Goal: Task Accomplishment & Management: Use online tool/utility

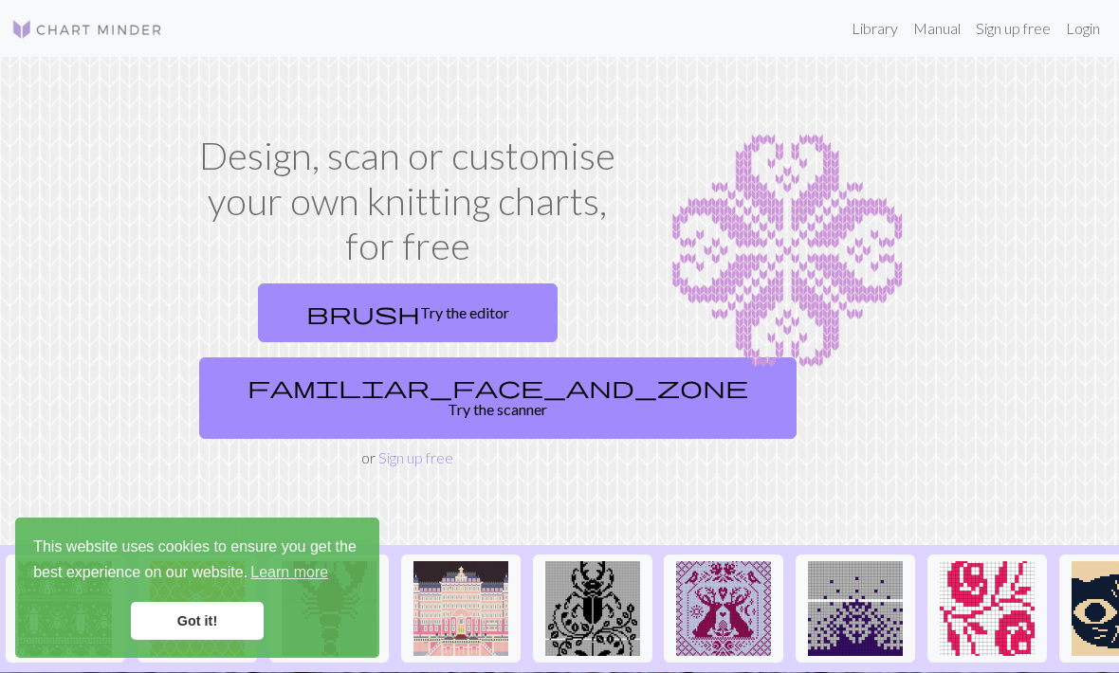
click at [192, 633] on link "Got it!" at bounding box center [197, 621] width 133 height 38
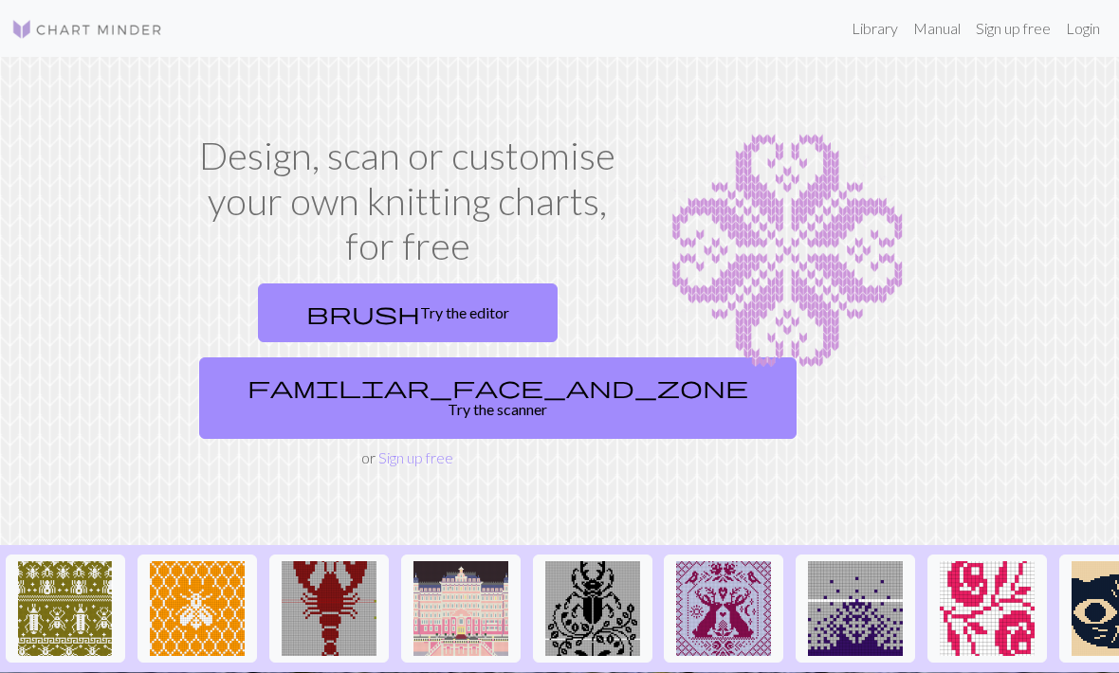
click at [360, 426] on div "brush Try the editor familiar_face_and_zone Try the scanner or Sign up free" at bounding box center [408, 372] width 432 height 193
click at [370, 450] on section "Design, scan or customise your own knitting charts, for free brush Try the edit…" at bounding box center [559, 301] width 1119 height 488
click at [395, 449] on link "Sign up free" at bounding box center [415, 458] width 75 height 18
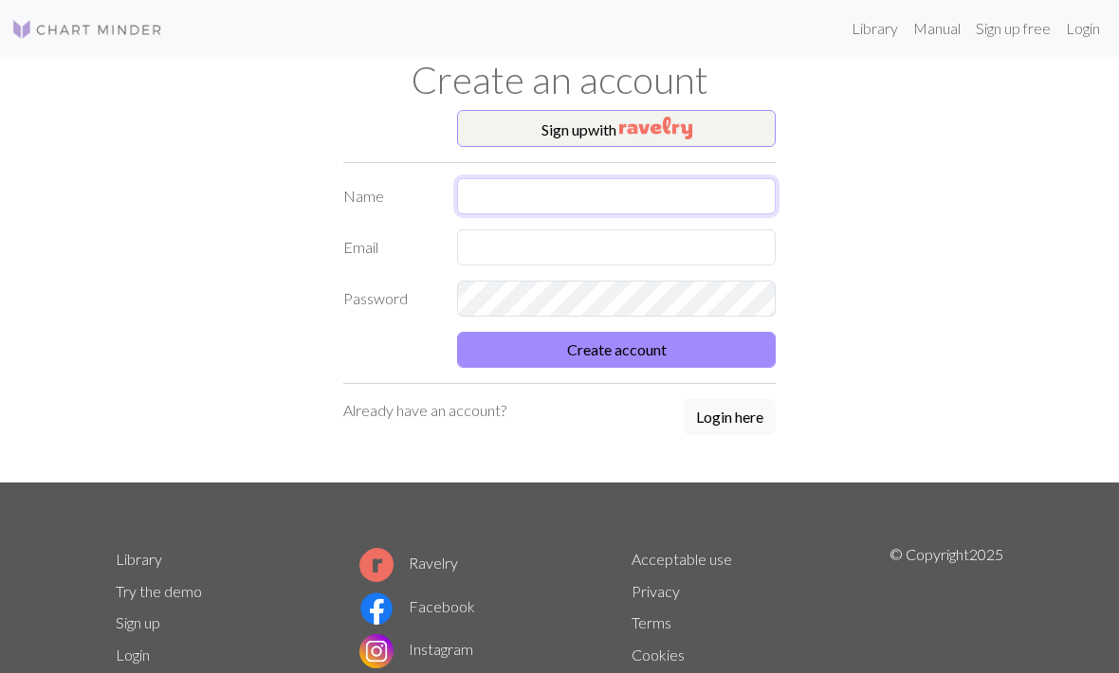
click at [499, 195] on input "text" at bounding box center [616, 196] width 319 height 36
click at [510, 141] on button "Sign up with" at bounding box center [616, 129] width 319 height 38
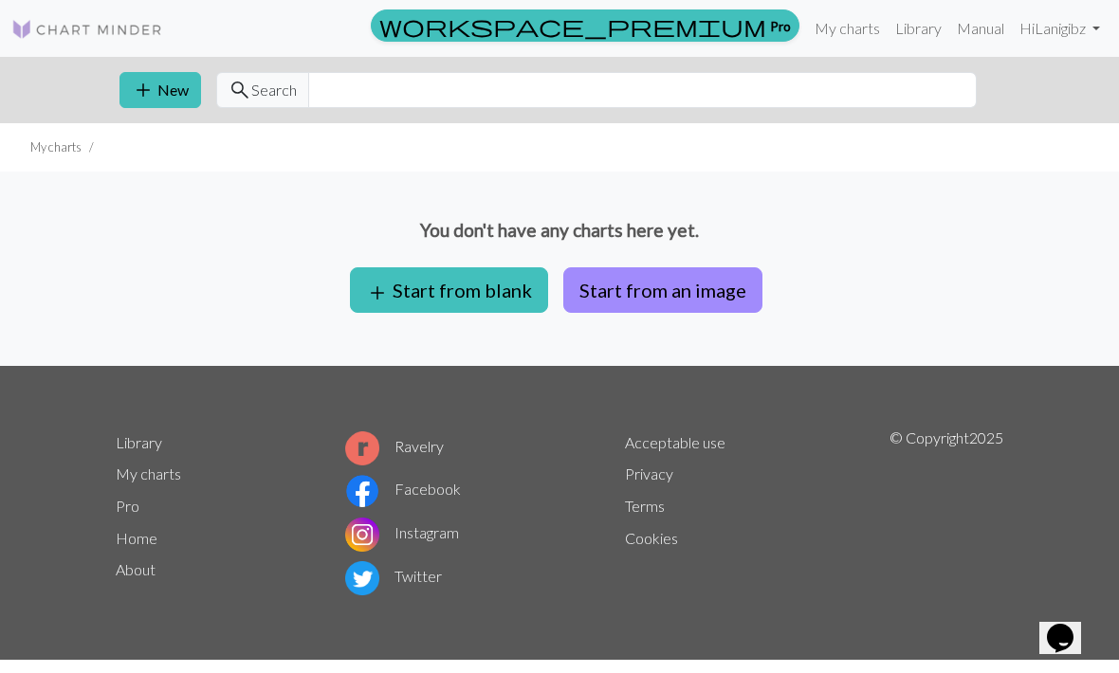
click at [645, 310] on button "Start from an image" at bounding box center [662, 290] width 199 height 46
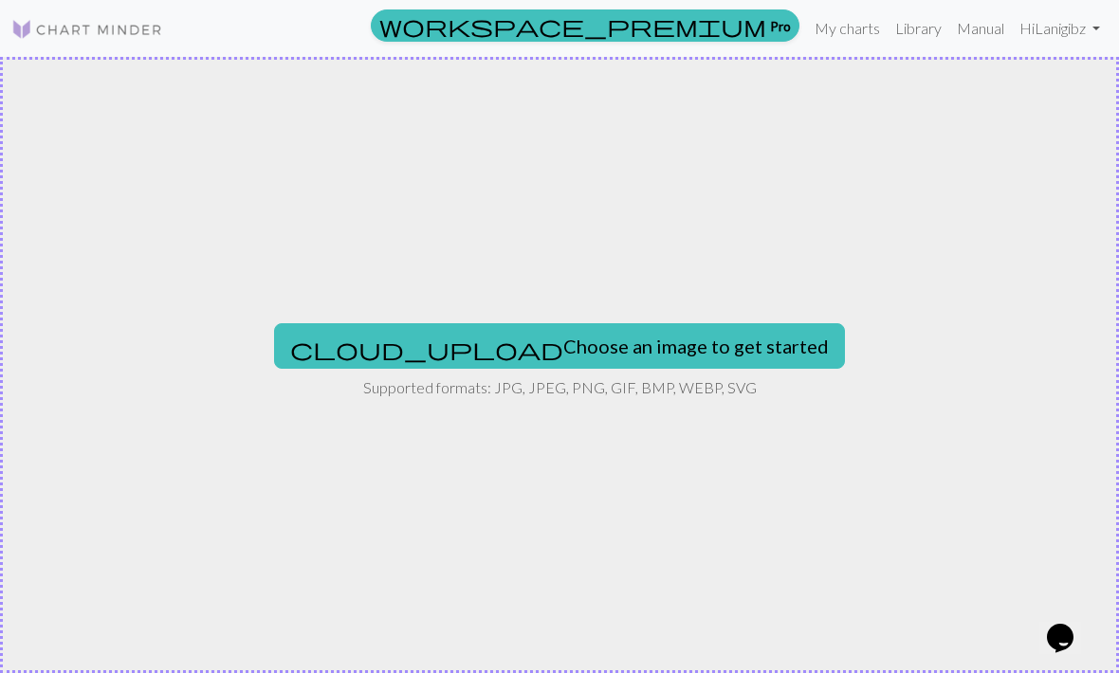
click at [636, 351] on button "cloud_upload Choose an image to get started" at bounding box center [559, 346] width 571 height 46
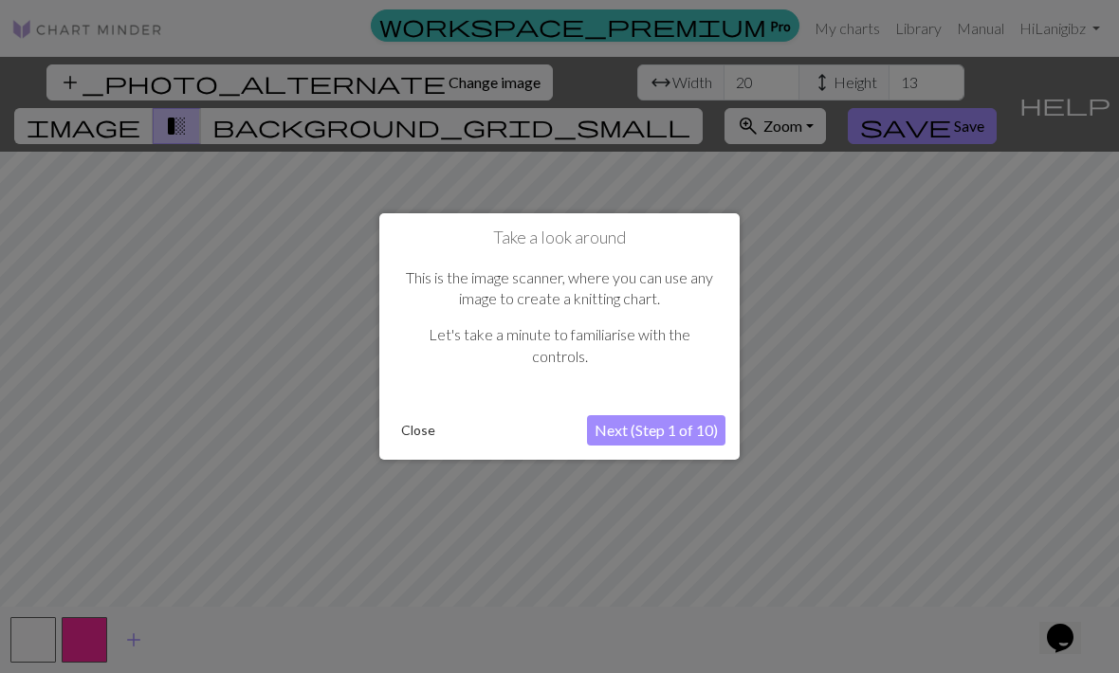
click at [686, 438] on button "Next (Step 1 of 10)" at bounding box center [656, 430] width 138 height 30
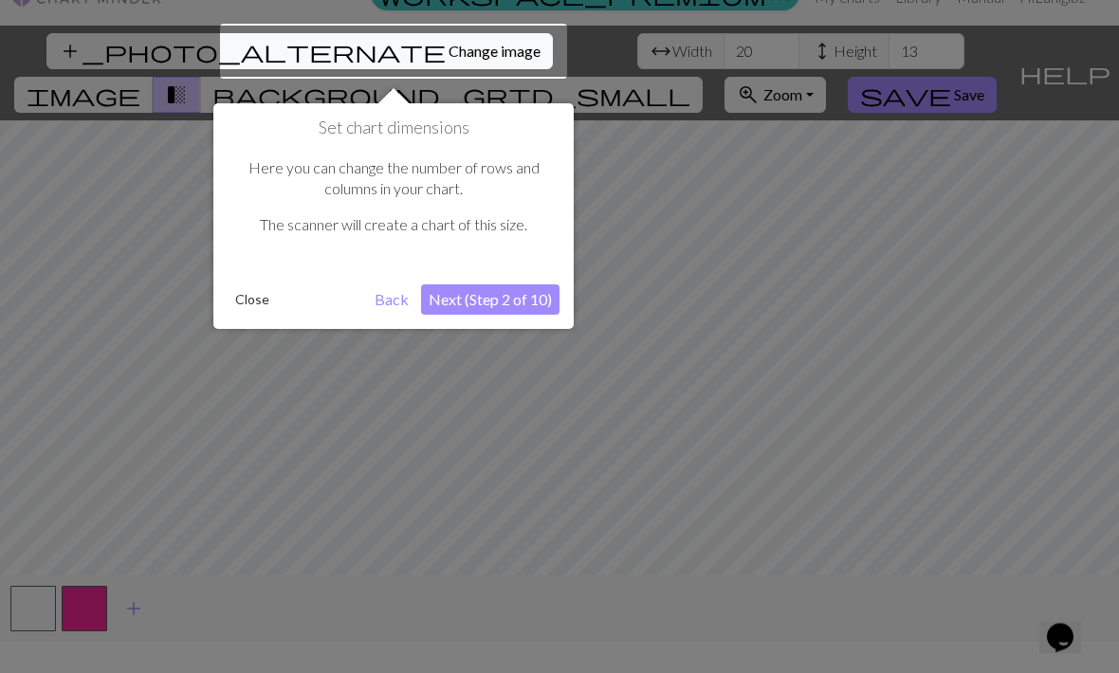
scroll to position [36, 0]
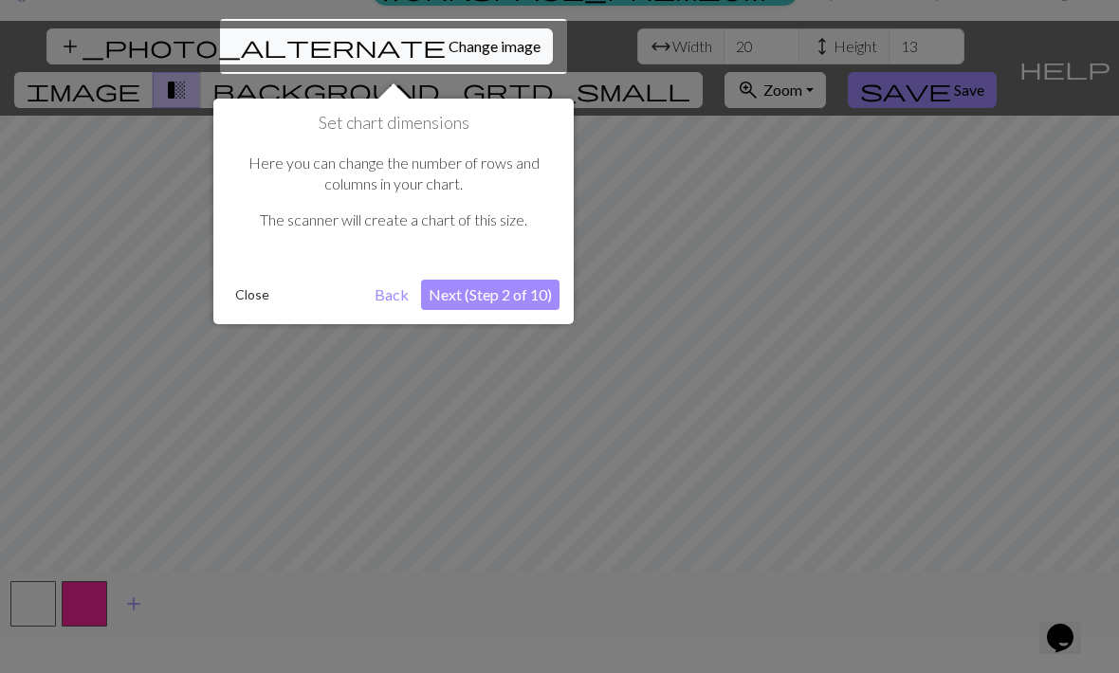
click at [507, 289] on button "Next (Step 2 of 10)" at bounding box center [490, 295] width 138 height 30
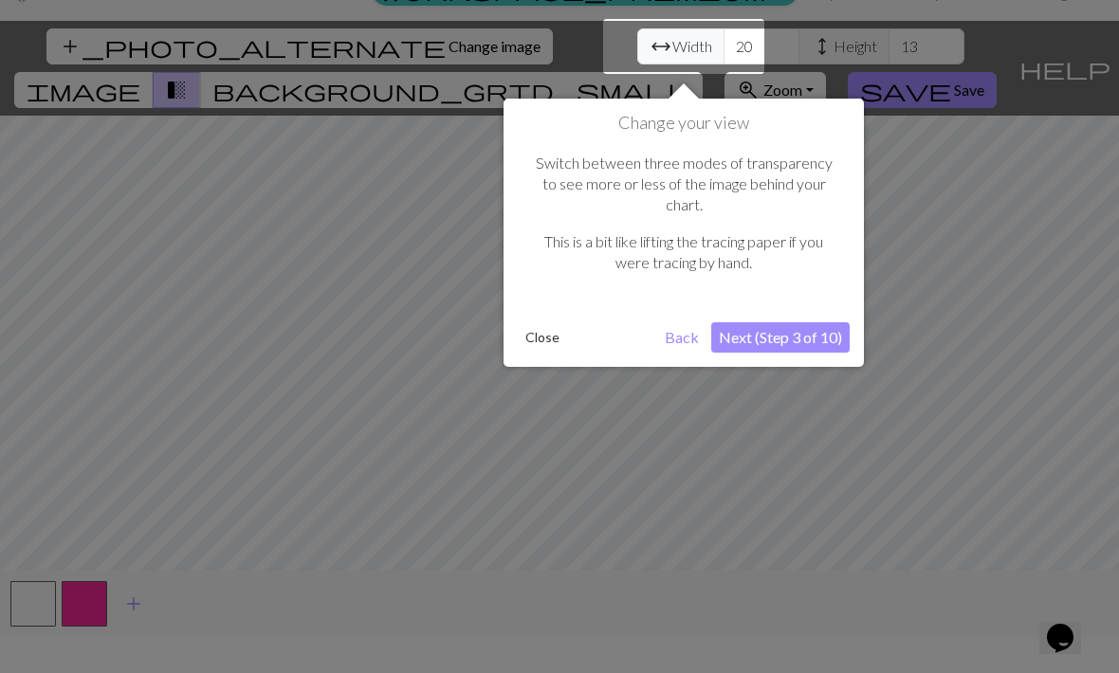
click at [816, 322] on button "Next (Step 3 of 10)" at bounding box center [780, 337] width 138 height 30
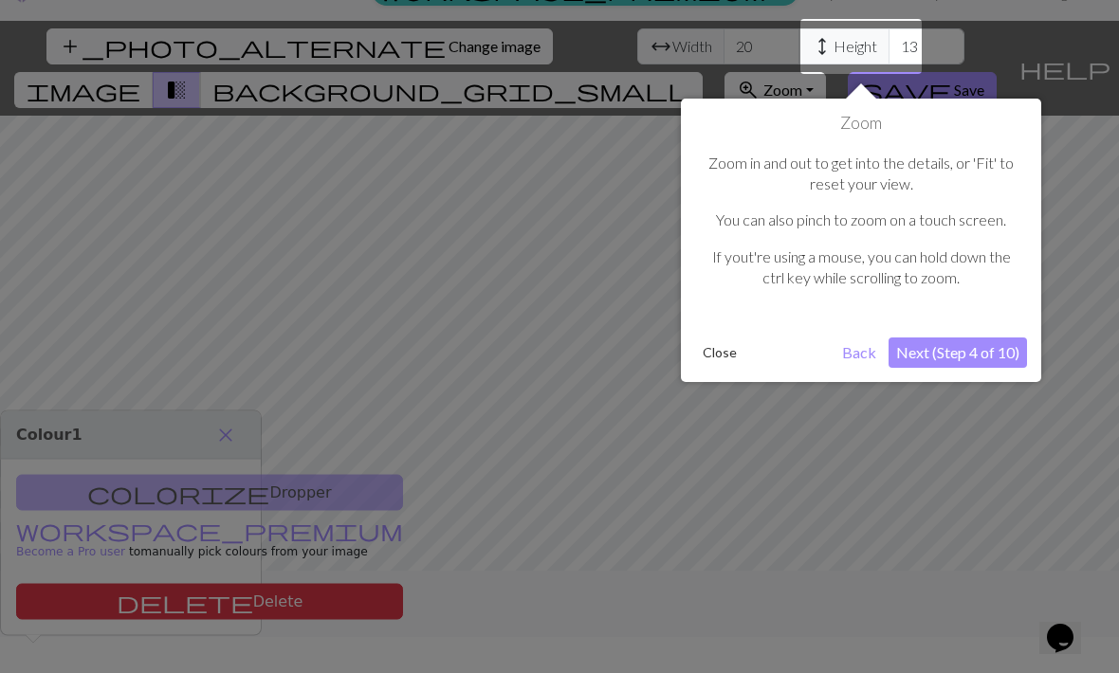
click at [991, 361] on button "Next (Step 4 of 10)" at bounding box center [958, 353] width 138 height 30
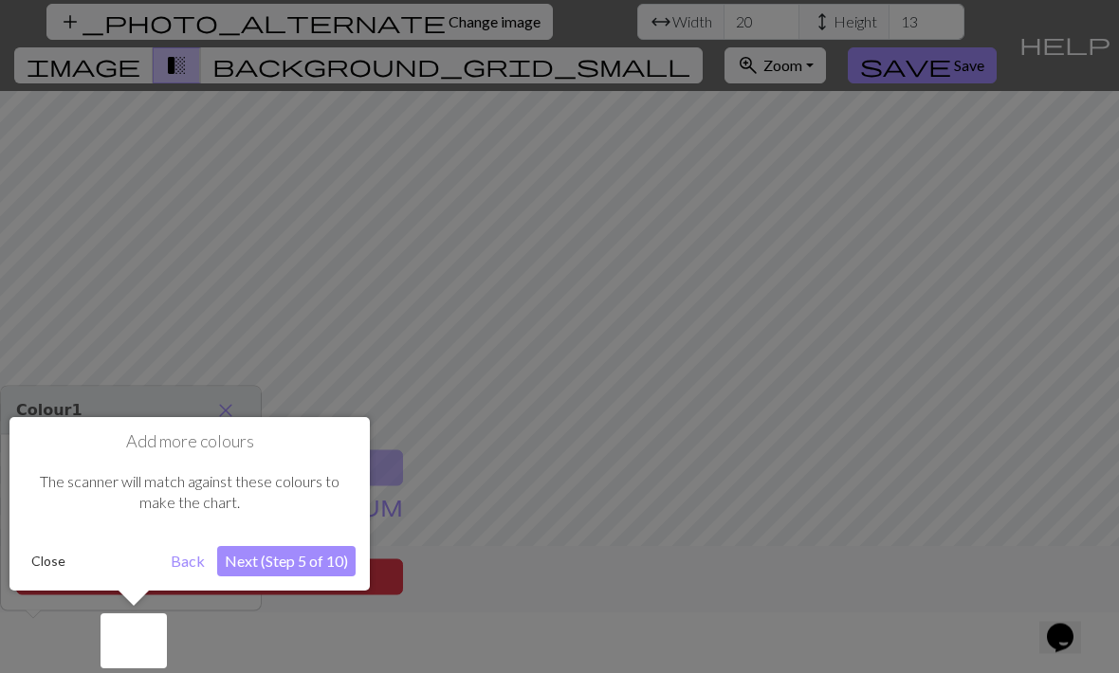
scroll to position [63, 0]
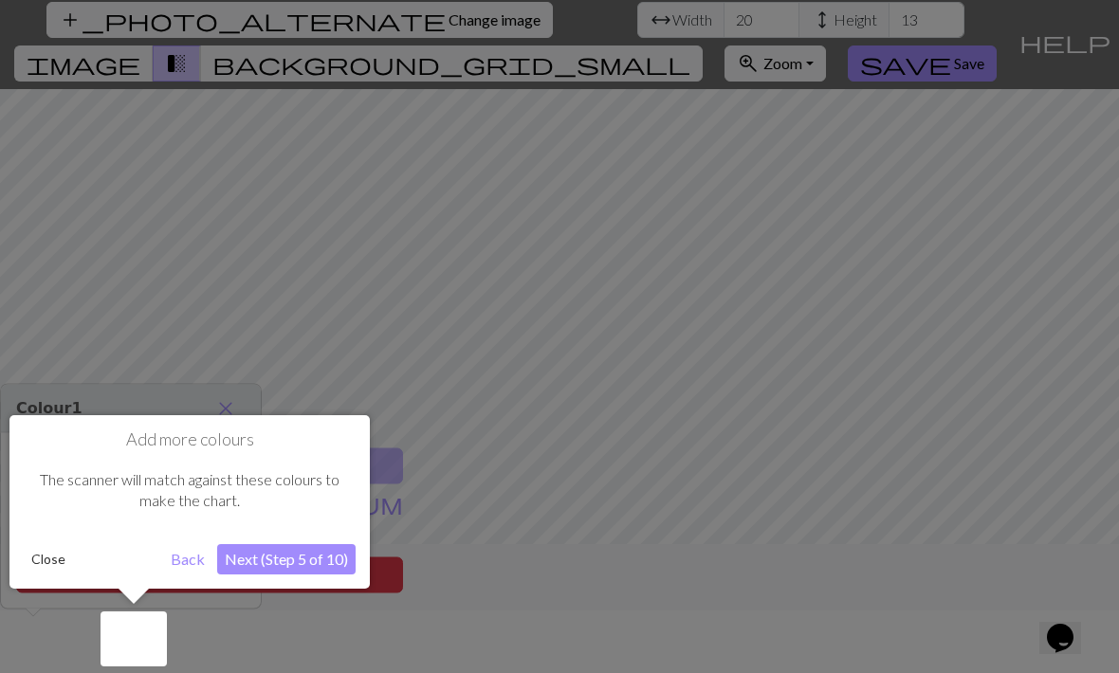
click at [315, 555] on button "Next (Step 5 of 10)" at bounding box center [286, 559] width 138 height 30
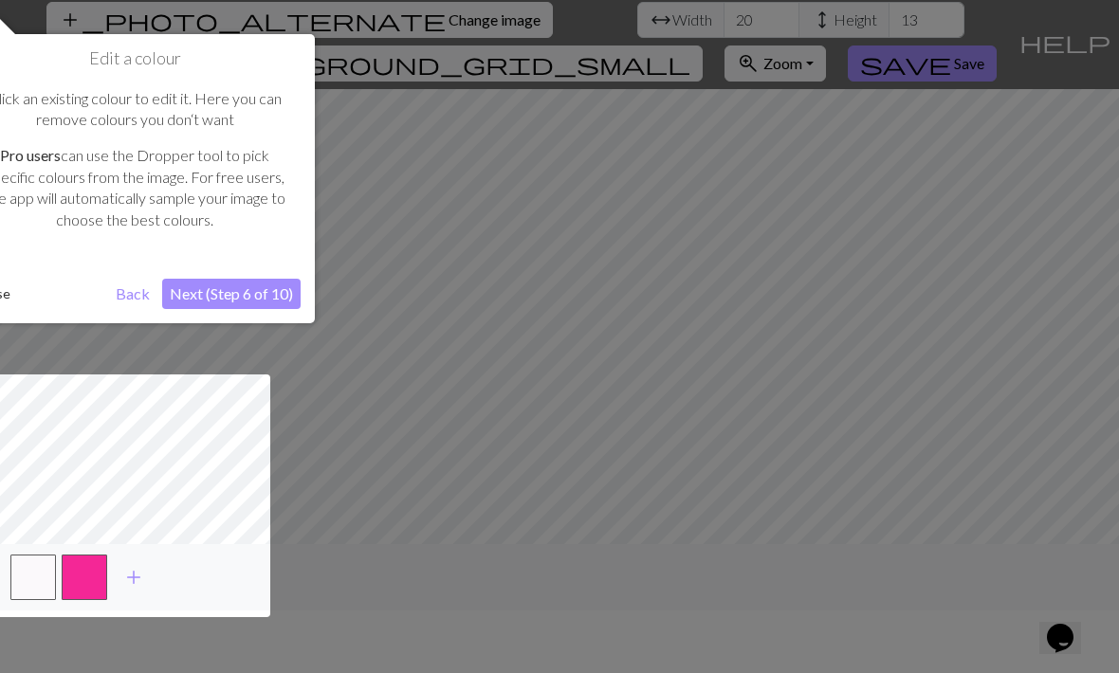
click at [277, 292] on button "Next (Step 6 of 10)" at bounding box center [231, 294] width 138 height 30
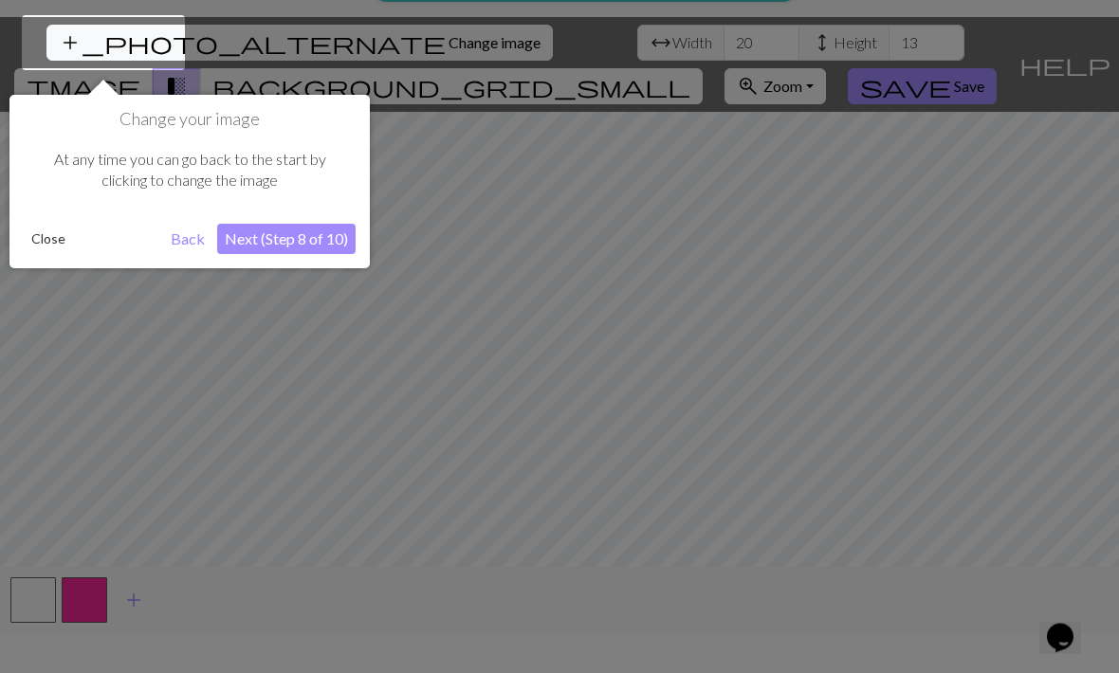
scroll to position [36, 0]
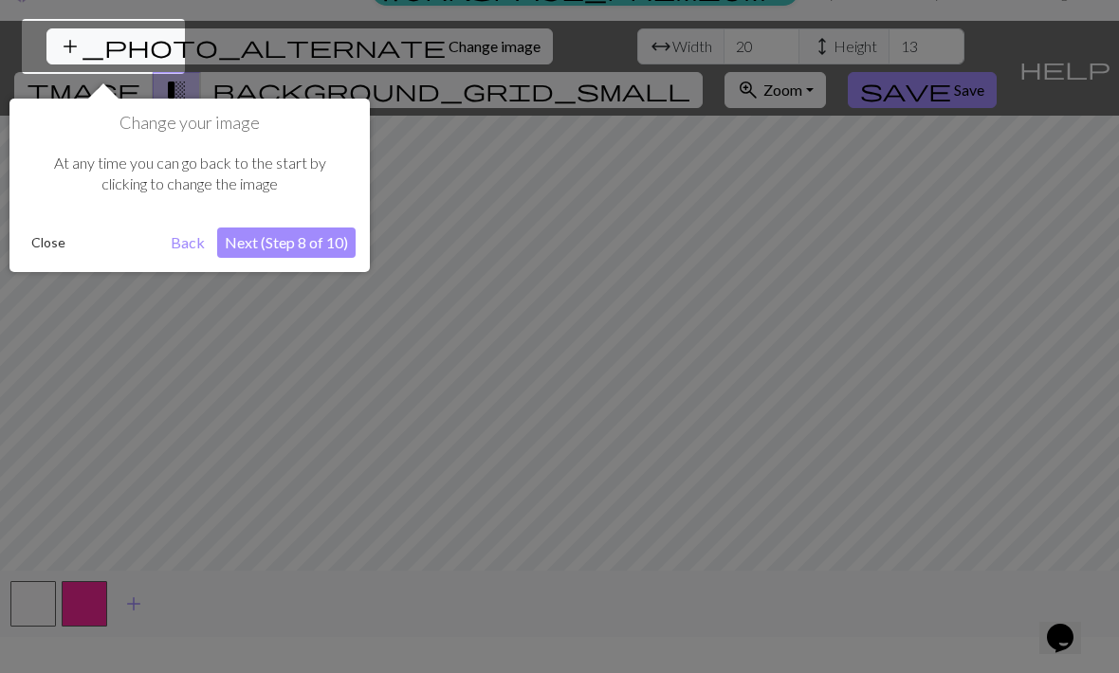
click at [190, 250] on button "Back" at bounding box center [187, 243] width 49 height 30
click at [203, 247] on button "Back" at bounding box center [187, 243] width 49 height 30
click at [178, 252] on button "Back" at bounding box center [187, 243] width 49 height 30
click at [188, 248] on button "Back" at bounding box center [187, 243] width 49 height 30
click at [188, 252] on button "Back" at bounding box center [187, 243] width 49 height 30
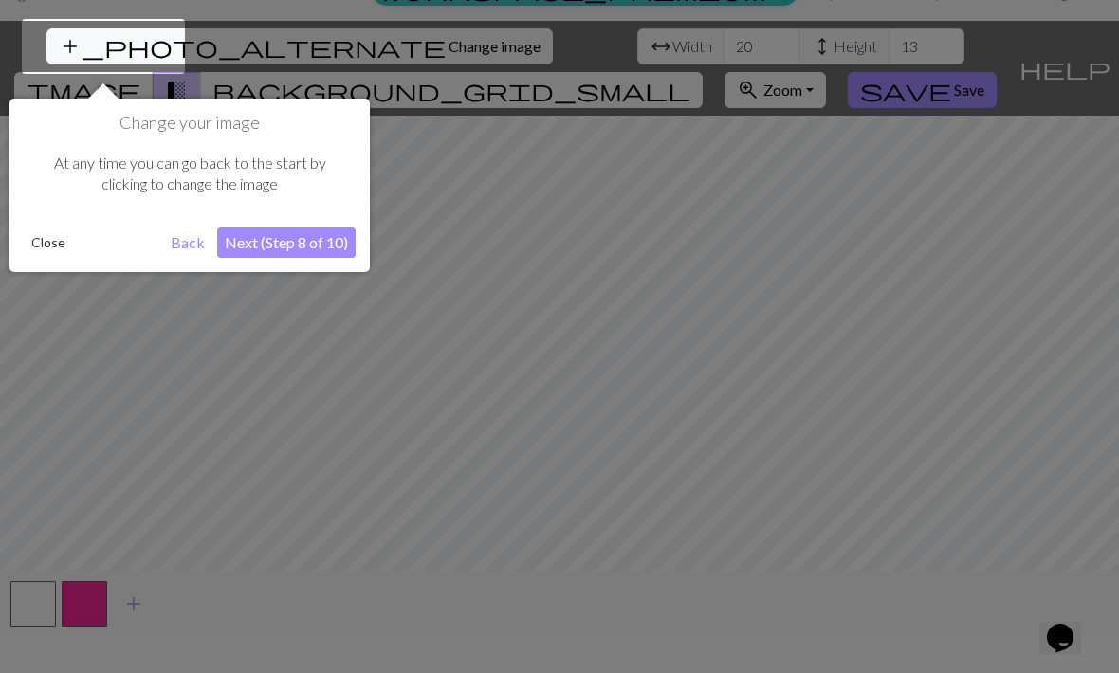
click at [298, 251] on button "Next (Step 8 of 10)" at bounding box center [286, 243] width 138 height 30
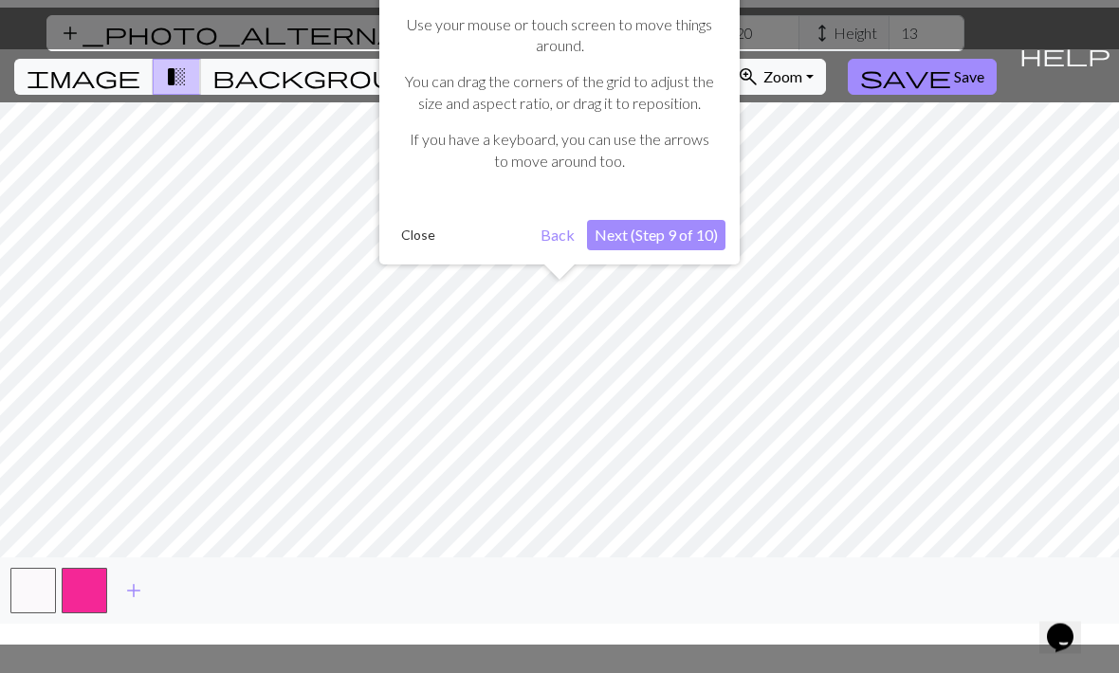
scroll to position [63, 0]
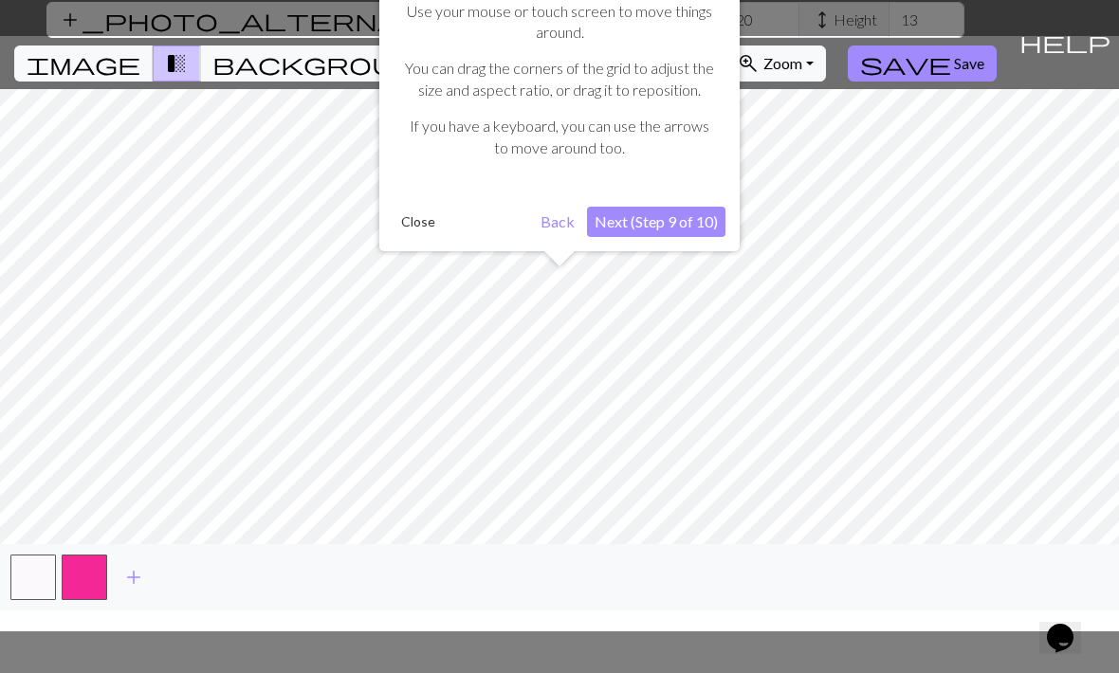
click at [668, 232] on button "Next (Step 9 of 10)" at bounding box center [656, 222] width 138 height 30
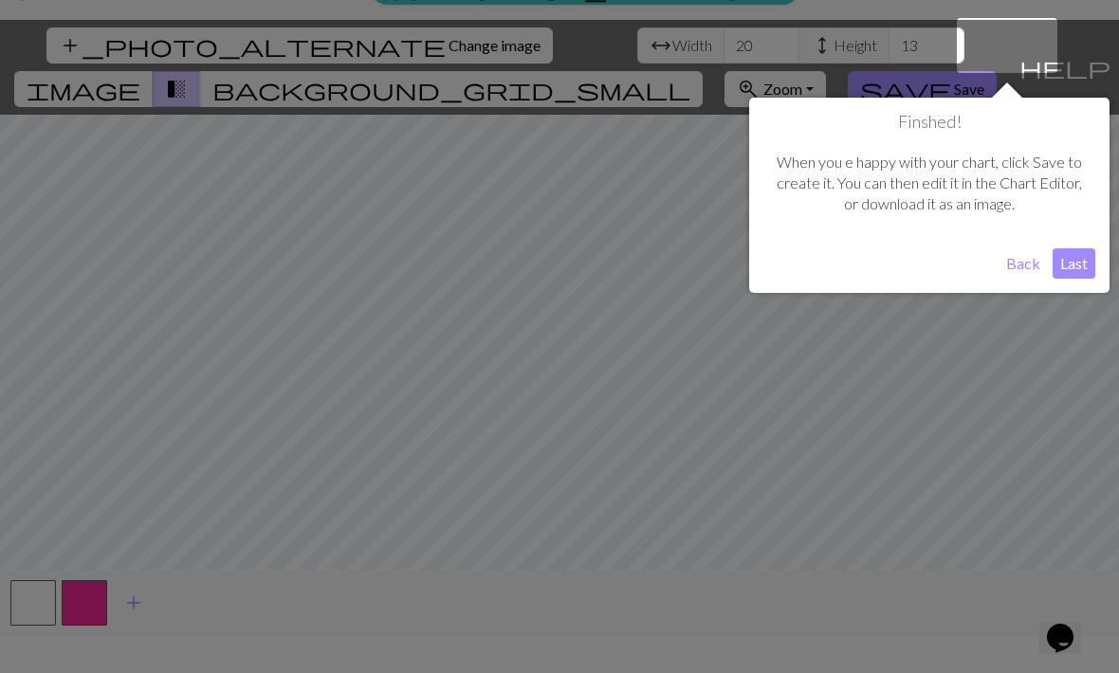
scroll to position [36, 0]
click at [1086, 266] on button "Last" at bounding box center [1074, 264] width 43 height 30
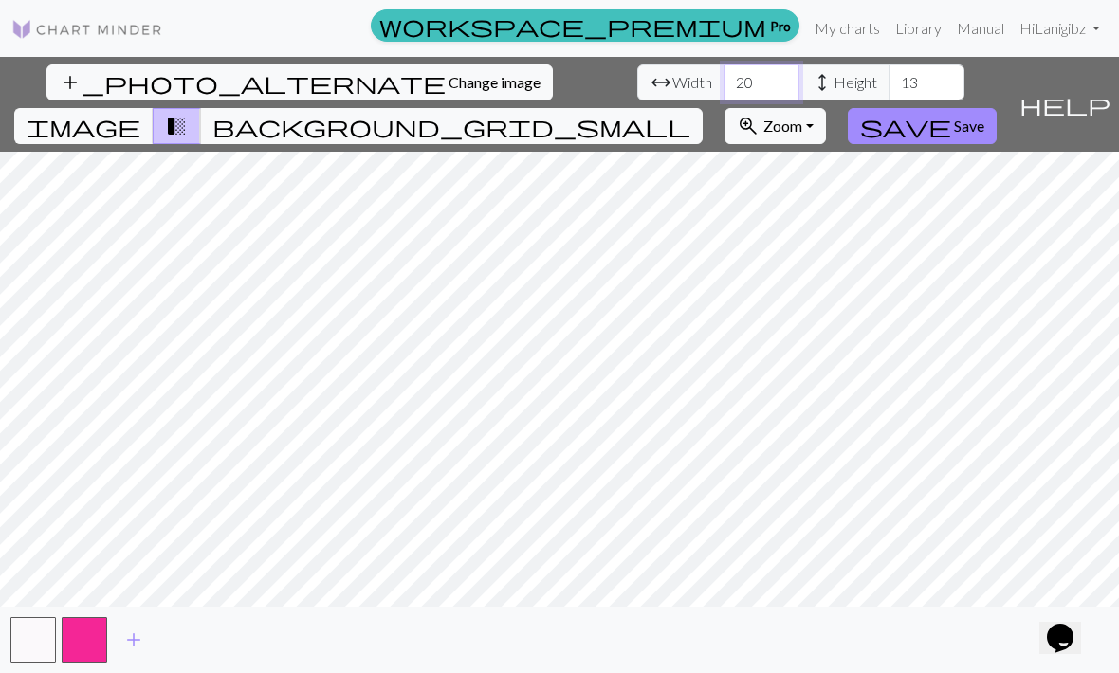
click at [724, 64] on input "20" at bounding box center [762, 82] width 76 height 36
type input "2"
type input "81"
click at [889, 64] on input "13" at bounding box center [927, 82] width 76 height 36
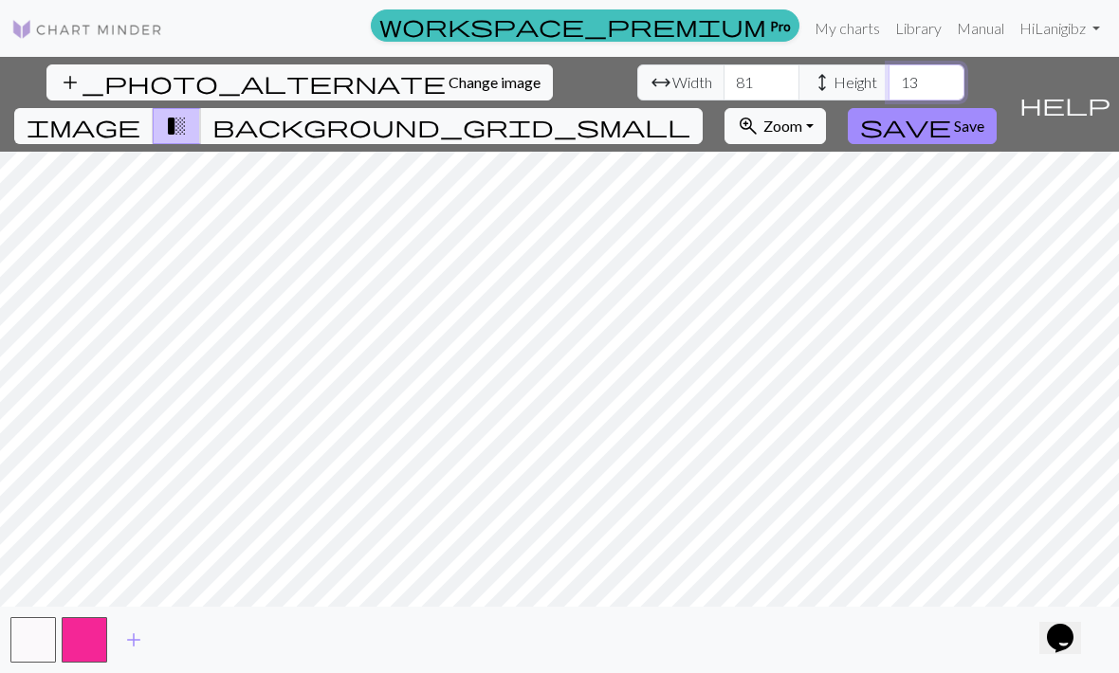
click at [889, 64] on input "13" at bounding box center [927, 82] width 76 height 36
type input "1"
type input "8"
click at [889, 64] on input "70" at bounding box center [927, 82] width 76 height 36
type input "70"
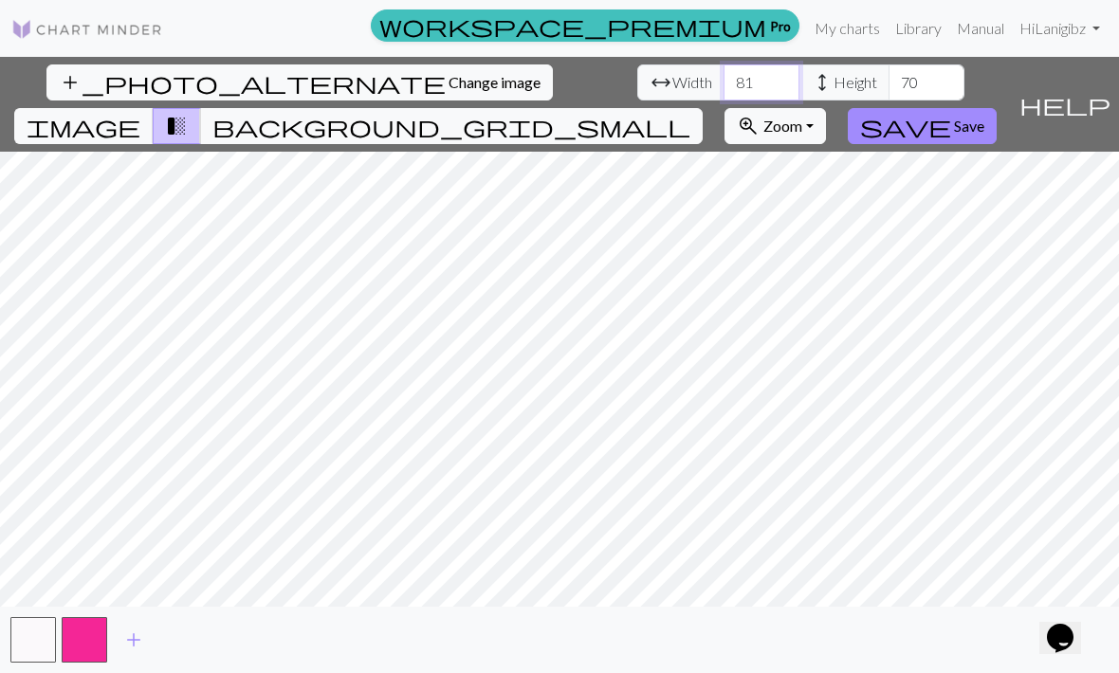
click at [724, 64] on input "81" at bounding box center [762, 82] width 76 height 36
click at [690, 113] on span "background_grid_small" at bounding box center [451, 126] width 478 height 27
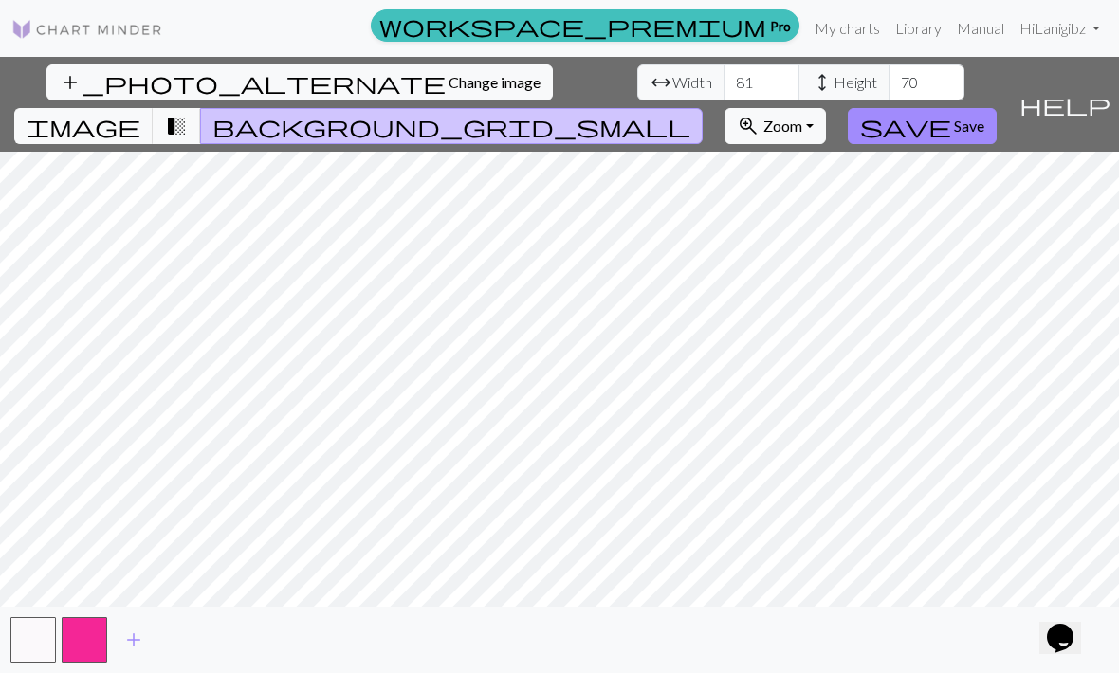
click at [188, 113] on span "transition_fade" at bounding box center [176, 126] width 23 height 27
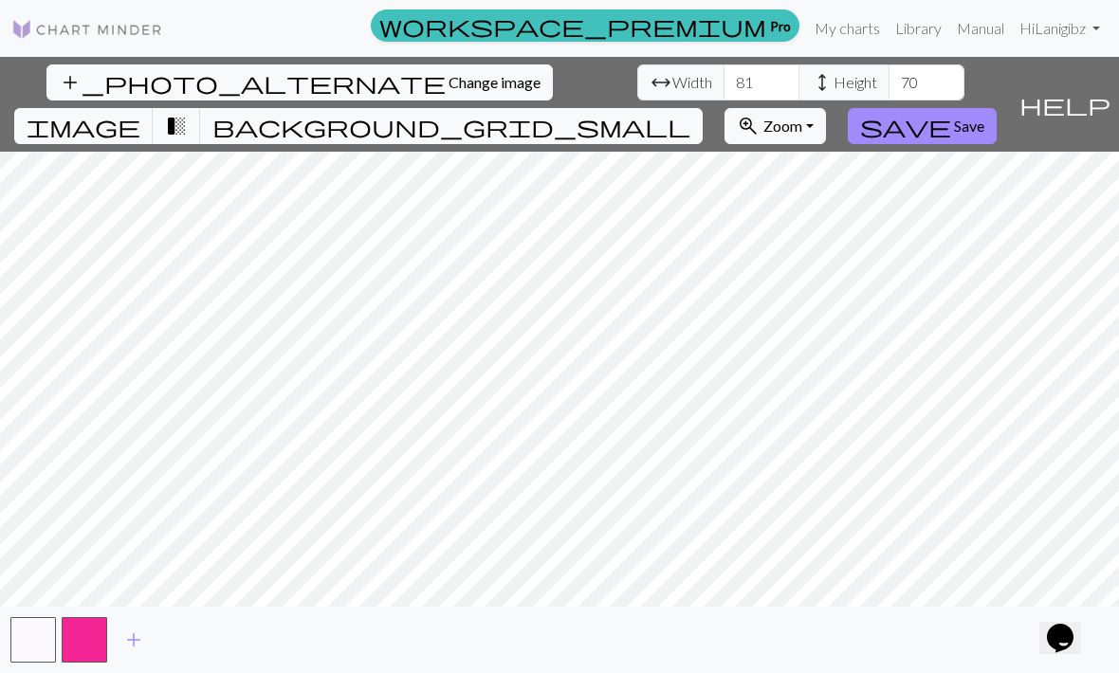
click at [154, 108] on button "image" at bounding box center [83, 126] width 139 height 36
click at [188, 113] on span "transition_fade" at bounding box center [176, 126] width 23 height 27
click at [690, 113] on span "background_grid_small" at bounding box center [451, 126] width 478 height 27
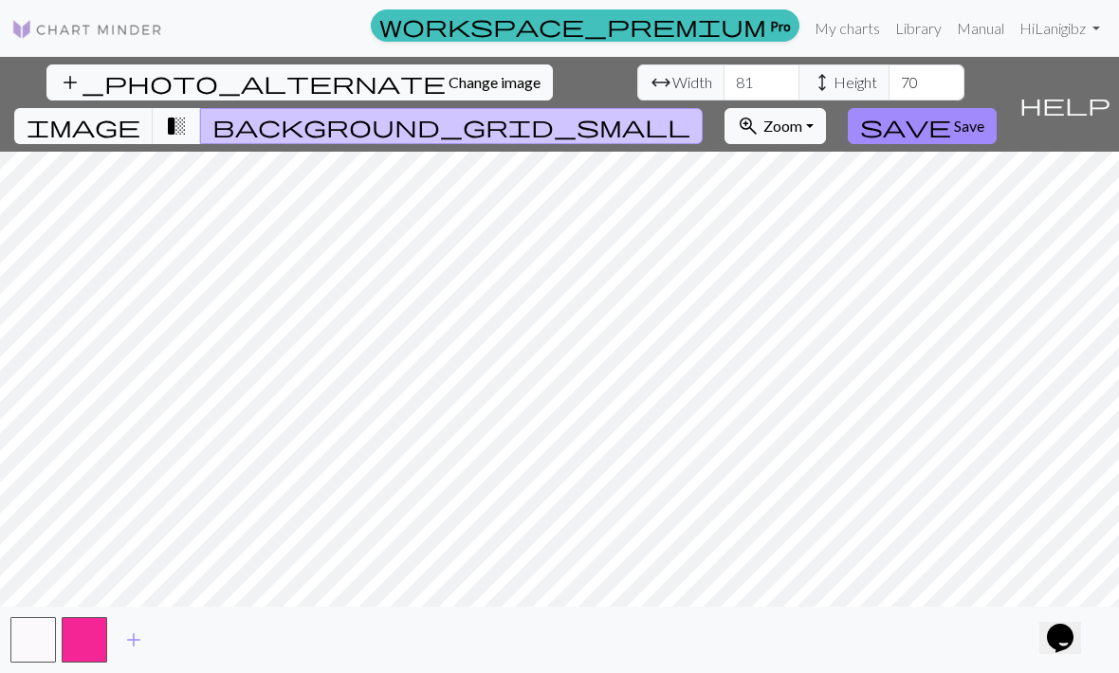
click at [188, 113] on span "transition_fade" at bounding box center [176, 126] width 23 height 27
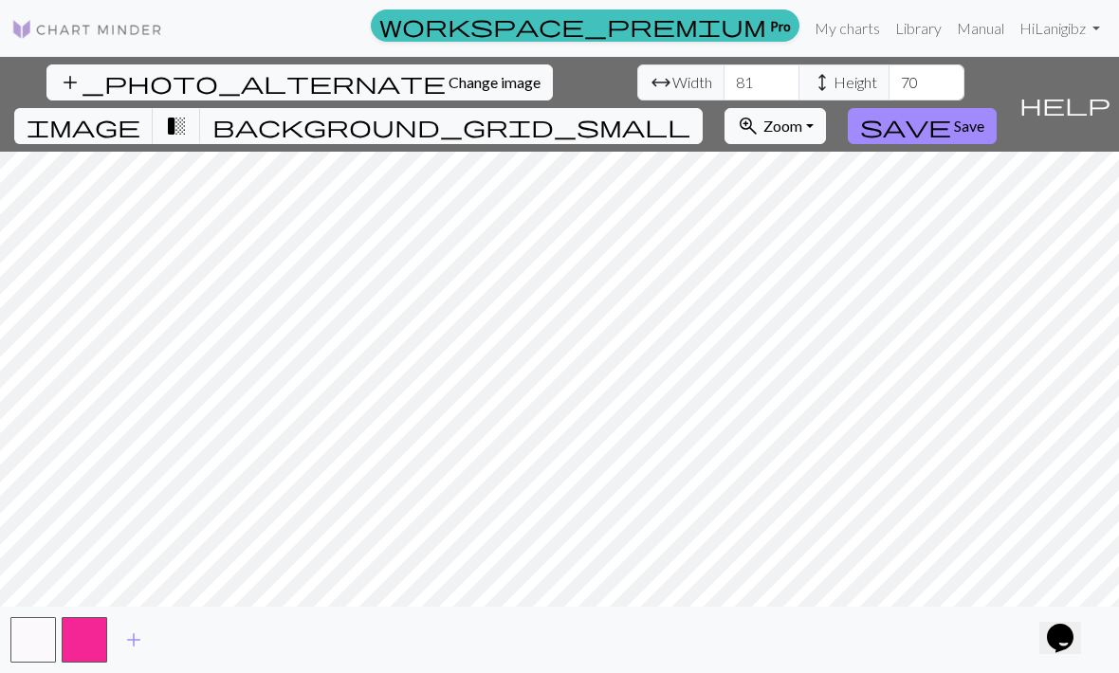
click at [140, 113] on span "image" at bounding box center [84, 126] width 114 height 27
click at [188, 113] on span "transition_fade" at bounding box center [176, 126] width 23 height 27
click at [690, 113] on span "background_grid_small" at bounding box center [451, 126] width 478 height 27
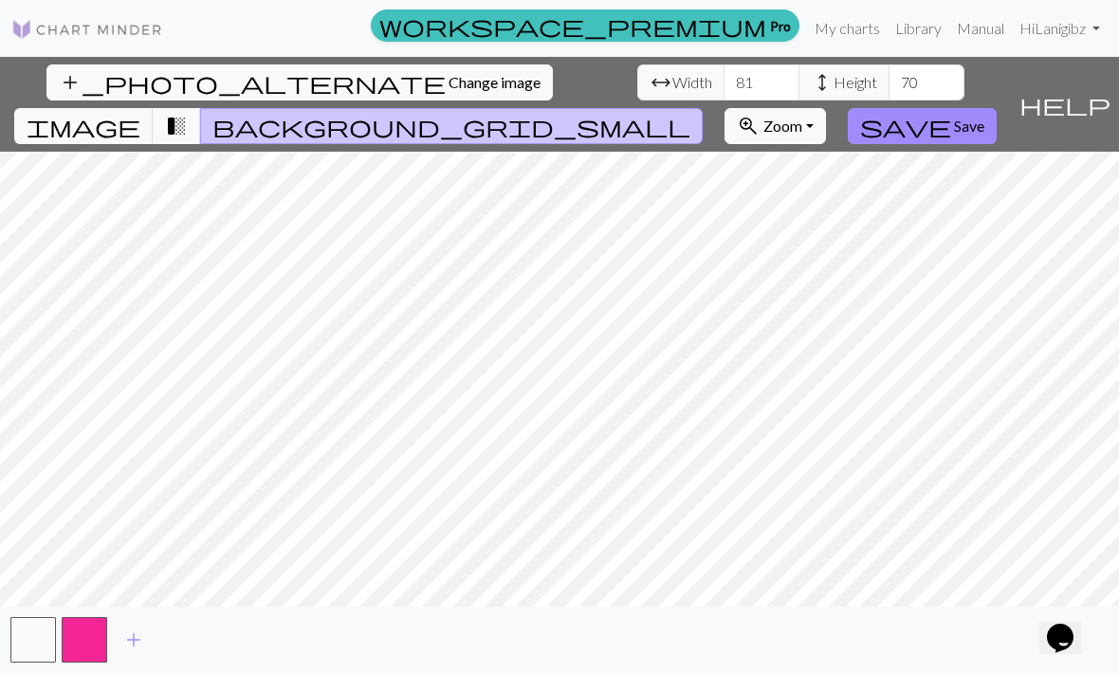
click at [201, 108] on button "transition_fade" at bounding box center [177, 126] width 48 height 36
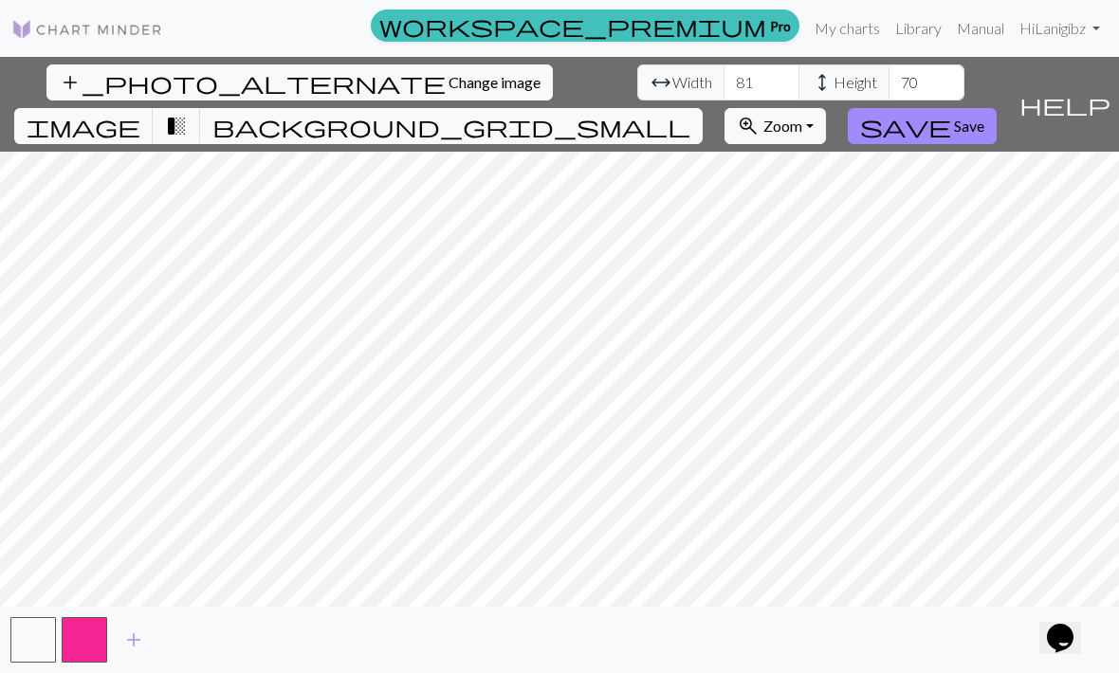
click at [32, 660] on button "button" at bounding box center [33, 640] width 46 height 46
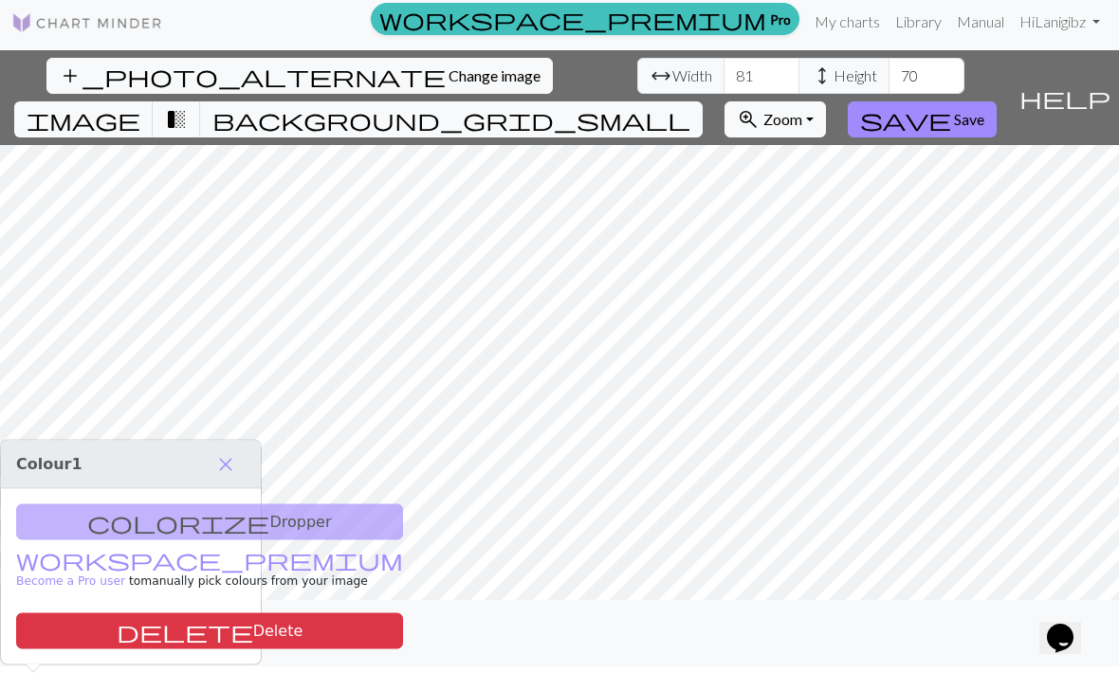
click at [198, 492] on div "colorize Dropper workspace_premium Become a Pro user to manually pick colours f…" at bounding box center [131, 576] width 260 height 175
click at [188, 498] on div "colorize Dropper workspace_premium Become a Pro user to manually pick colours f…" at bounding box center [131, 576] width 260 height 175
click at [183, 496] on div "colorize Dropper workspace_premium Become a Pro user to manually pick colours f…" at bounding box center [131, 576] width 260 height 175
click at [183, 495] on div "colorize Dropper workspace_premium Become a Pro user to manually pick colours f…" at bounding box center [131, 576] width 260 height 175
click at [223, 451] on span "close" at bounding box center [225, 464] width 23 height 27
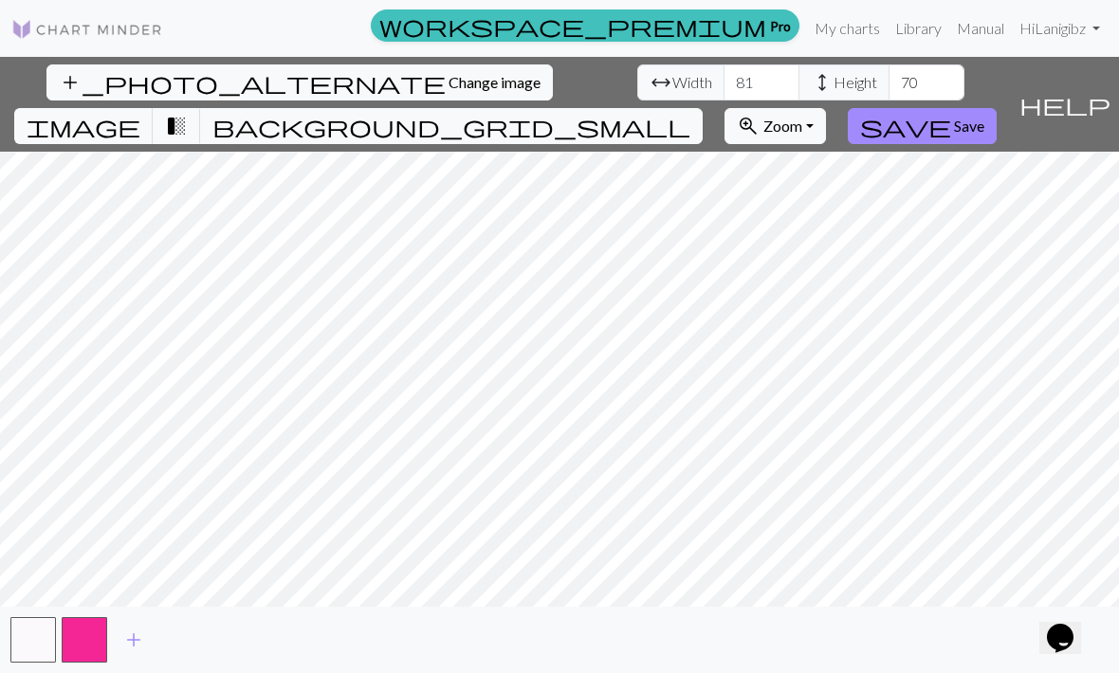
click at [992, 108] on button "save Save" at bounding box center [922, 126] width 149 height 36
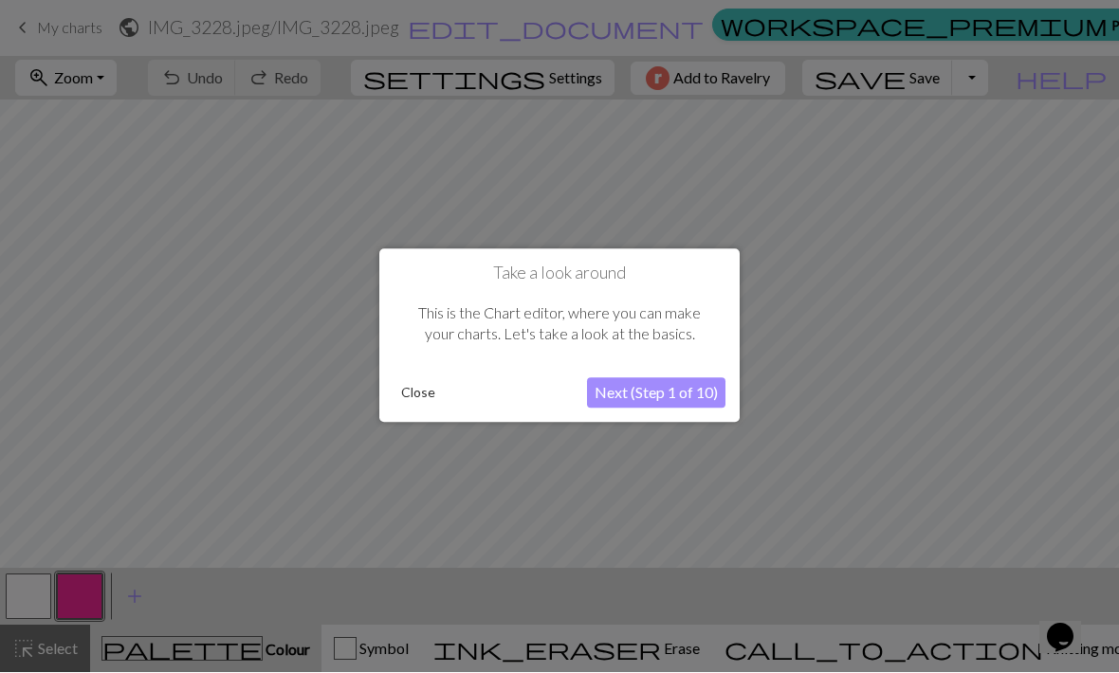
click at [658, 400] on button "Next (Step 1 of 10)" at bounding box center [656, 394] width 138 height 30
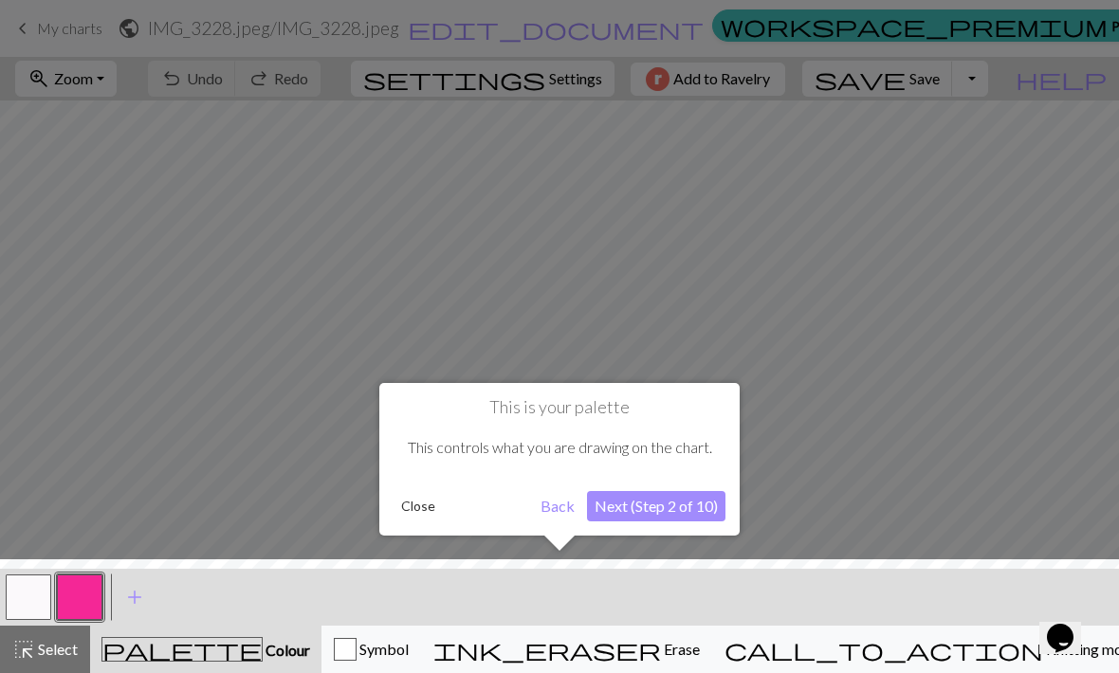
click at [692, 505] on button "Next (Step 2 of 10)" at bounding box center [656, 506] width 138 height 30
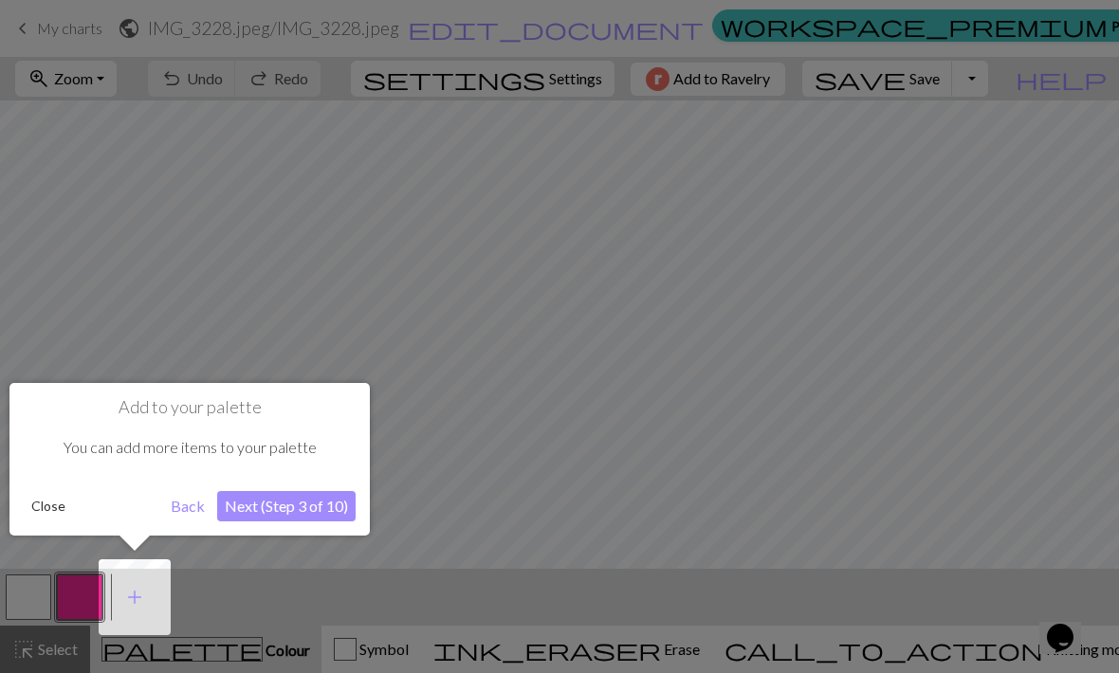
click at [327, 498] on button "Next (Step 3 of 10)" at bounding box center [286, 506] width 138 height 30
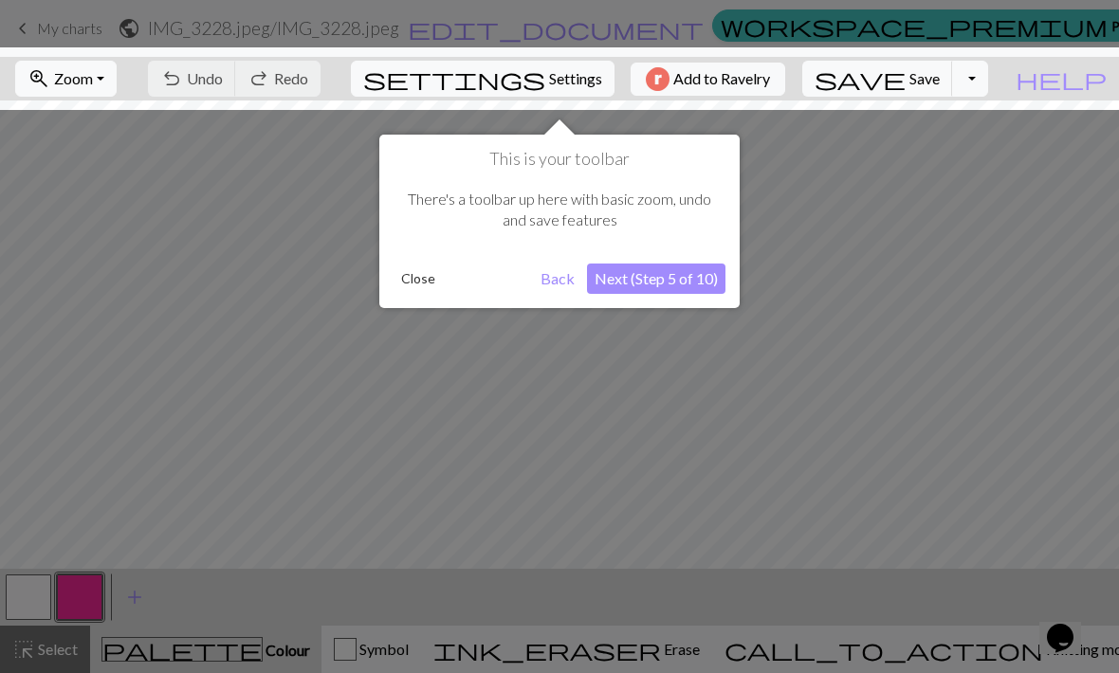
click at [702, 285] on button "Next (Step 5 of 10)" at bounding box center [656, 279] width 138 height 30
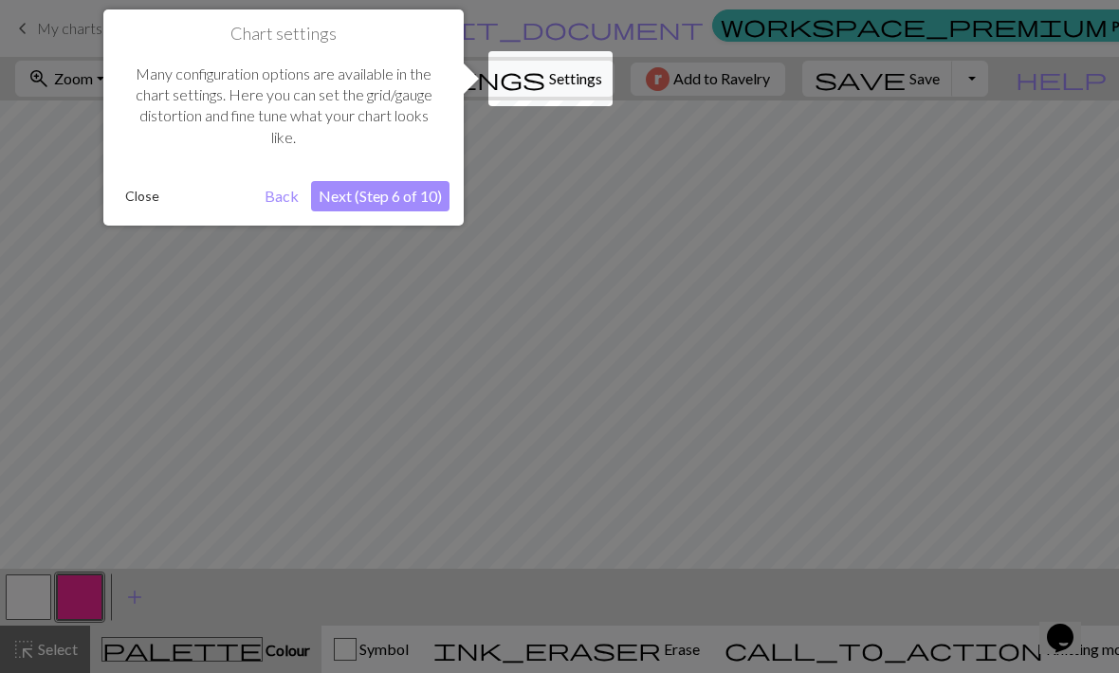
click at [435, 195] on button "Next (Step 6 of 10)" at bounding box center [380, 196] width 138 height 30
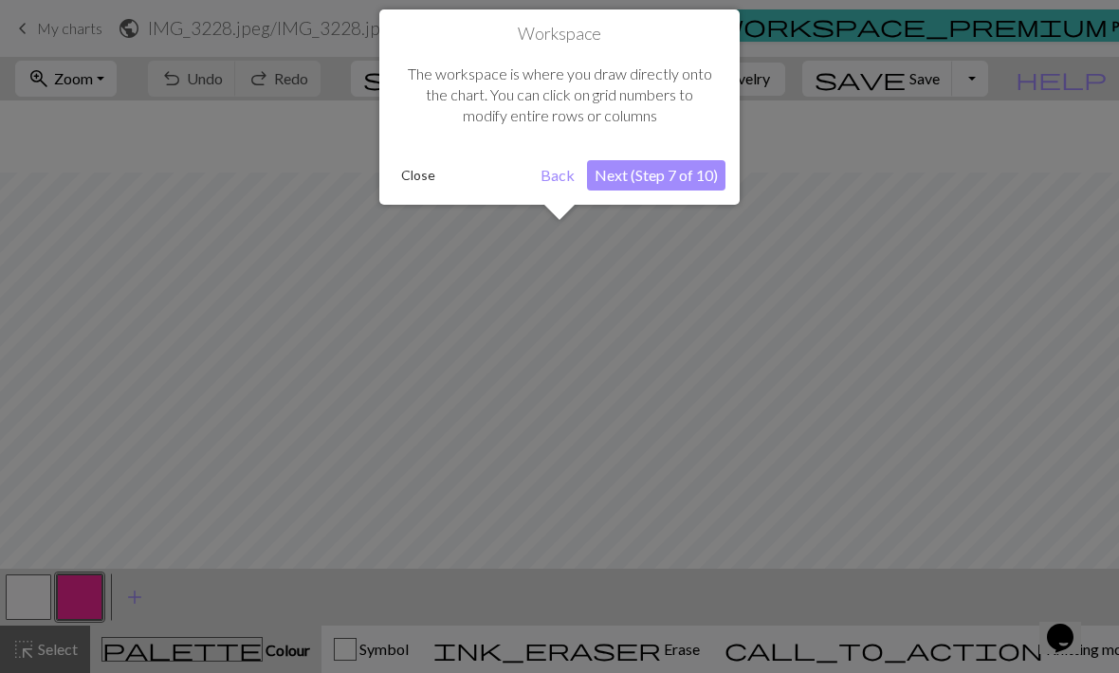
scroll to position [72, 0]
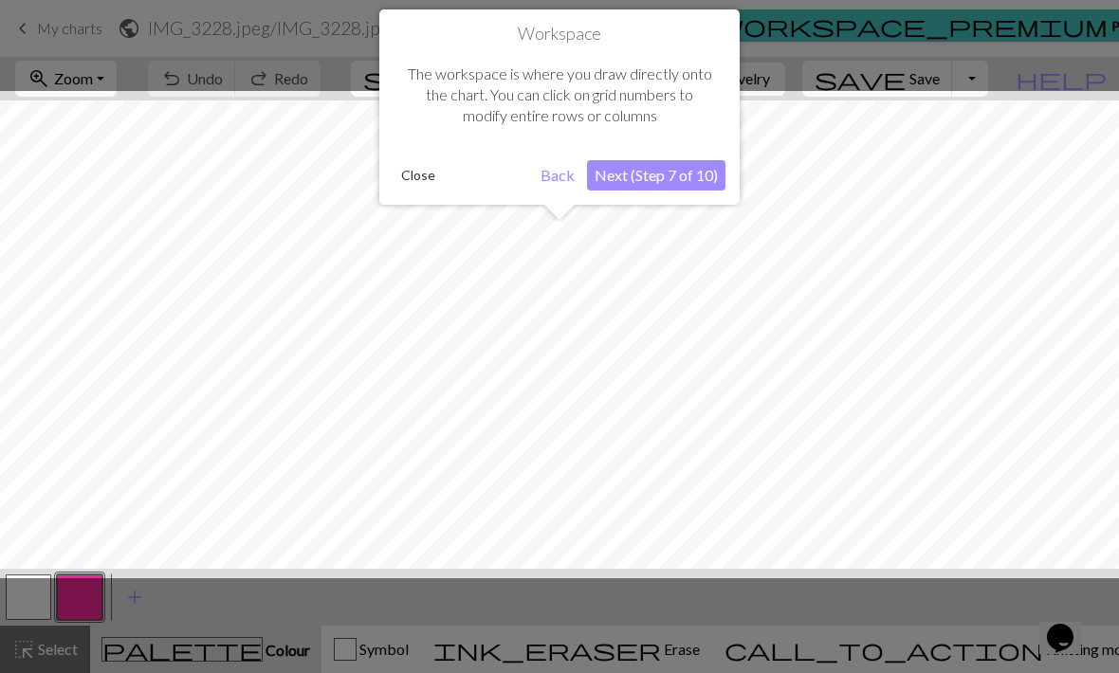
click at [687, 183] on button "Next (Step 7 of 10)" at bounding box center [656, 175] width 138 height 30
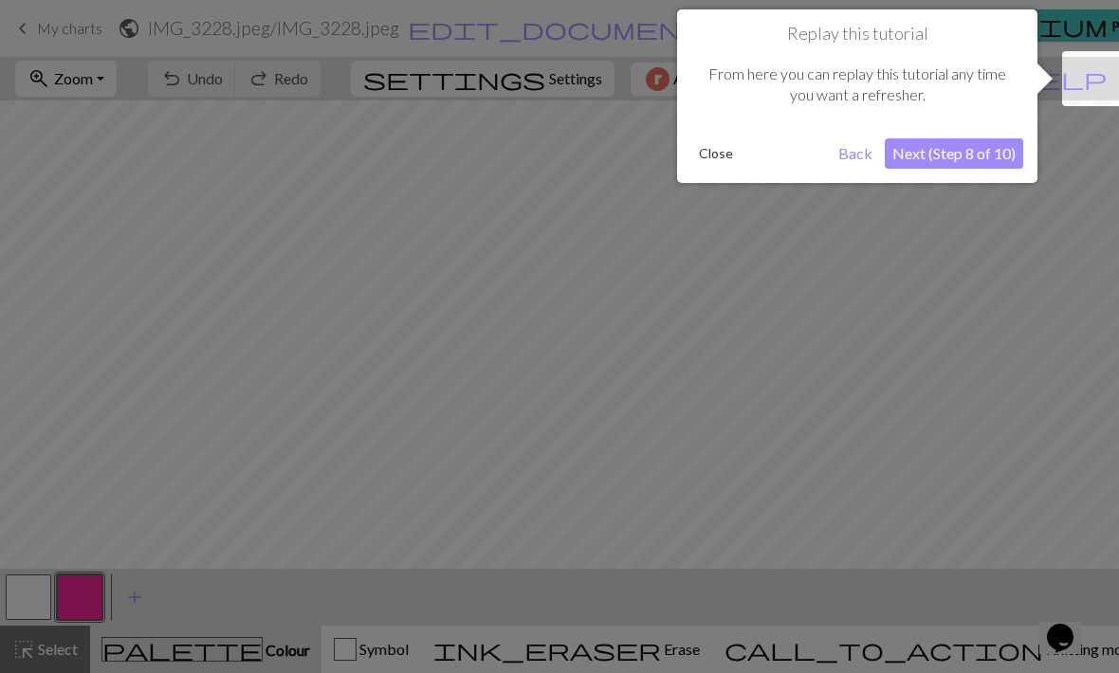
click at [984, 144] on button "Next (Step 8 of 10)" at bounding box center [954, 153] width 138 height 30
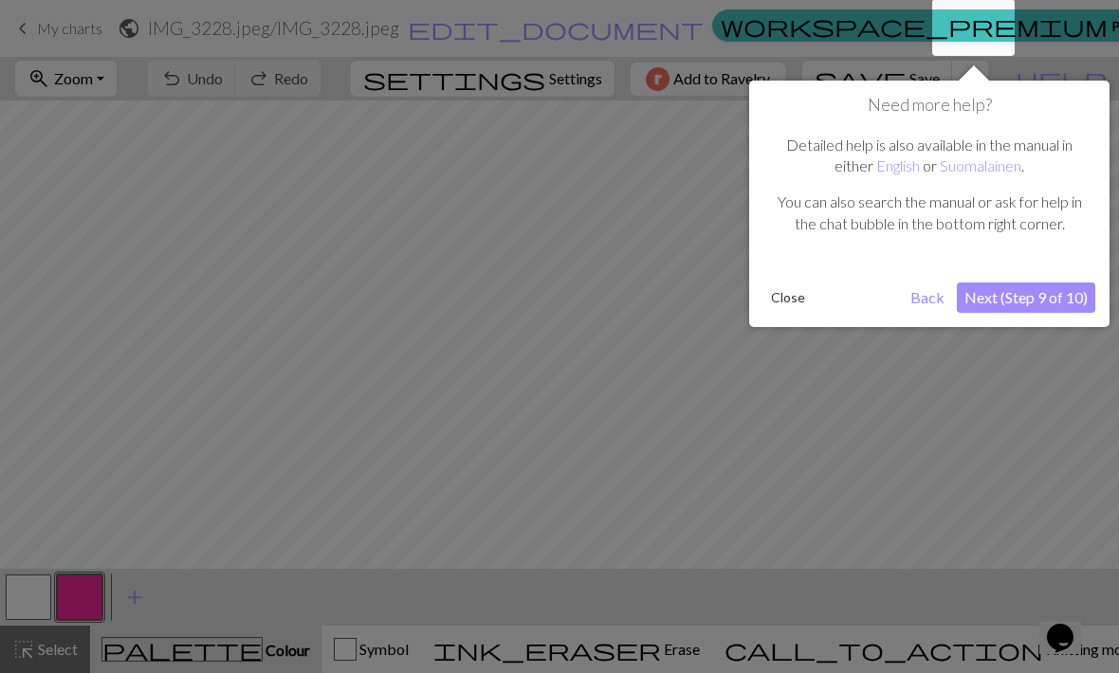
click at [1026, 295] on button "Next (Step 9 of 10)" at bounding box center [1026, 298] width 138 height 30
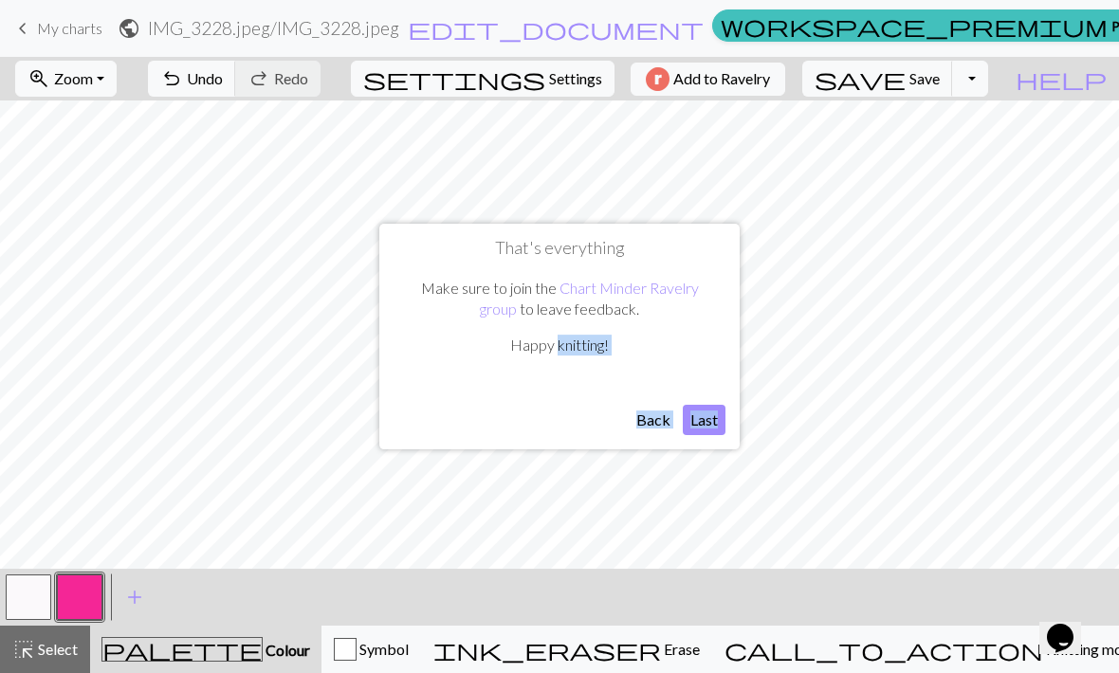
click at [693, 432] on button "Last" at bounding box center [704, 420] width 43 height 30
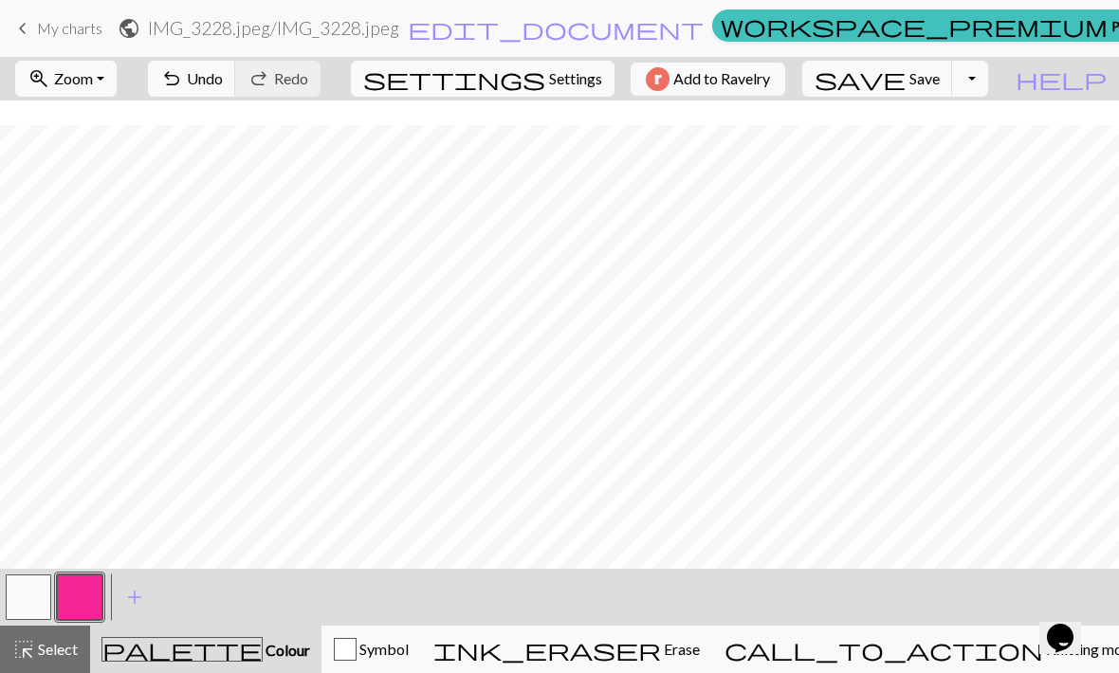
scroll to position [600, 0]
click at [236, 93] on button "undo Undo Undo" at bounding box center [192, 79] width 88 height 36
click at [183, 68] on span "undo" at bounding box center [171, 78] width 23 height 27
click at [183, 65] on span "undo" at bounding box center [171, 78] width 23 height 27
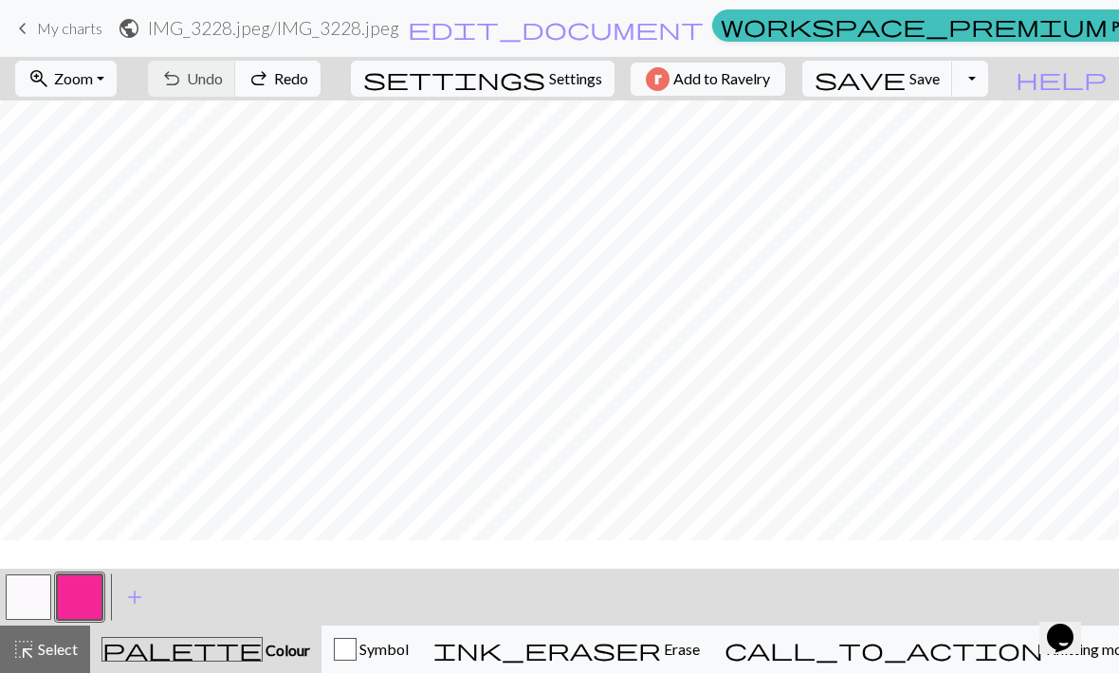
scroll to position [687, 0]
click at [32, 38] on span "keyboard_arrow_left" at bounding box center [22, 28] width 23 height 27
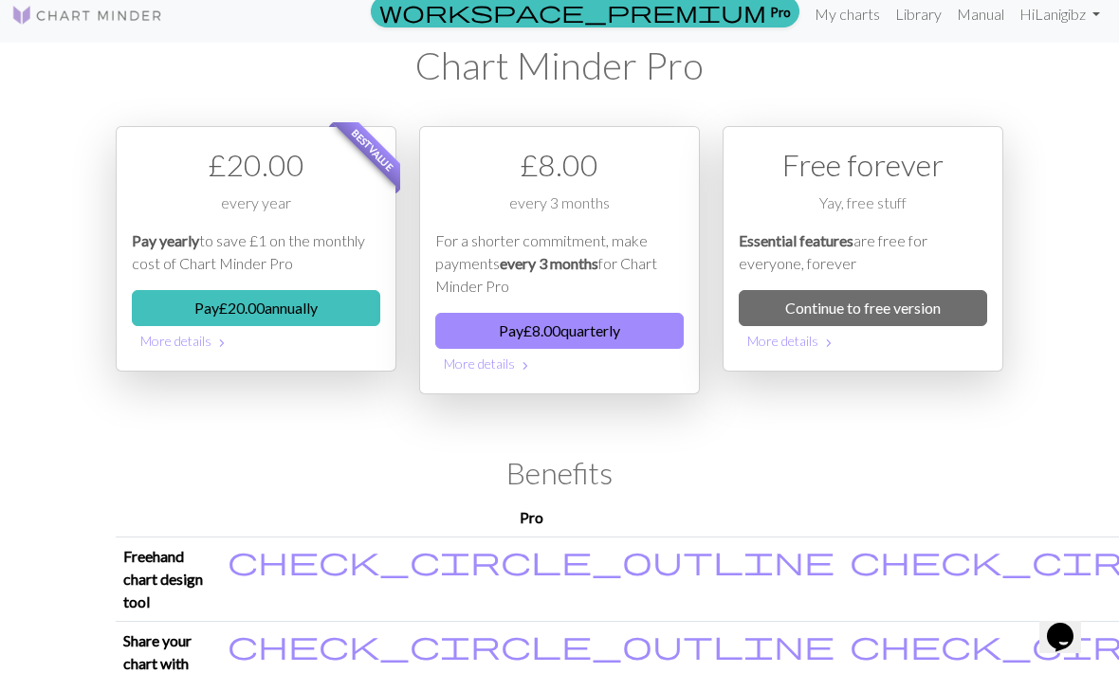
scroll to position [14, 0]
click at [902, 294] on link "Continue to free version" at bounding box center [863, 308] width 248 height 36
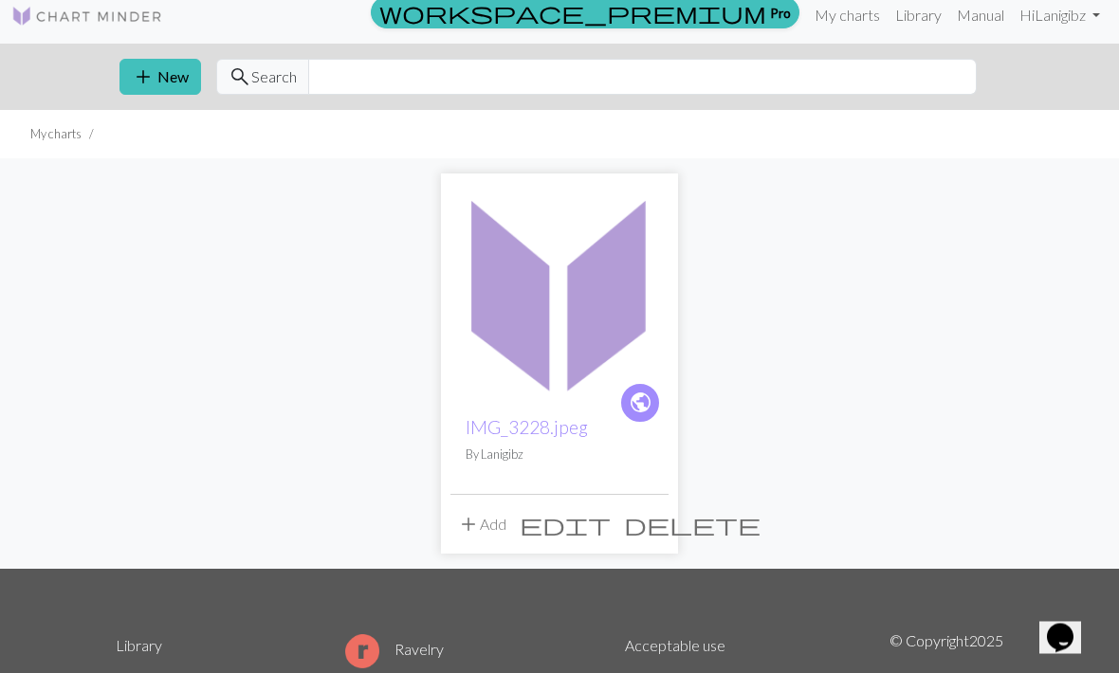
click at [597, 336] on img at bounding box center [559, 293] width 218 height 218
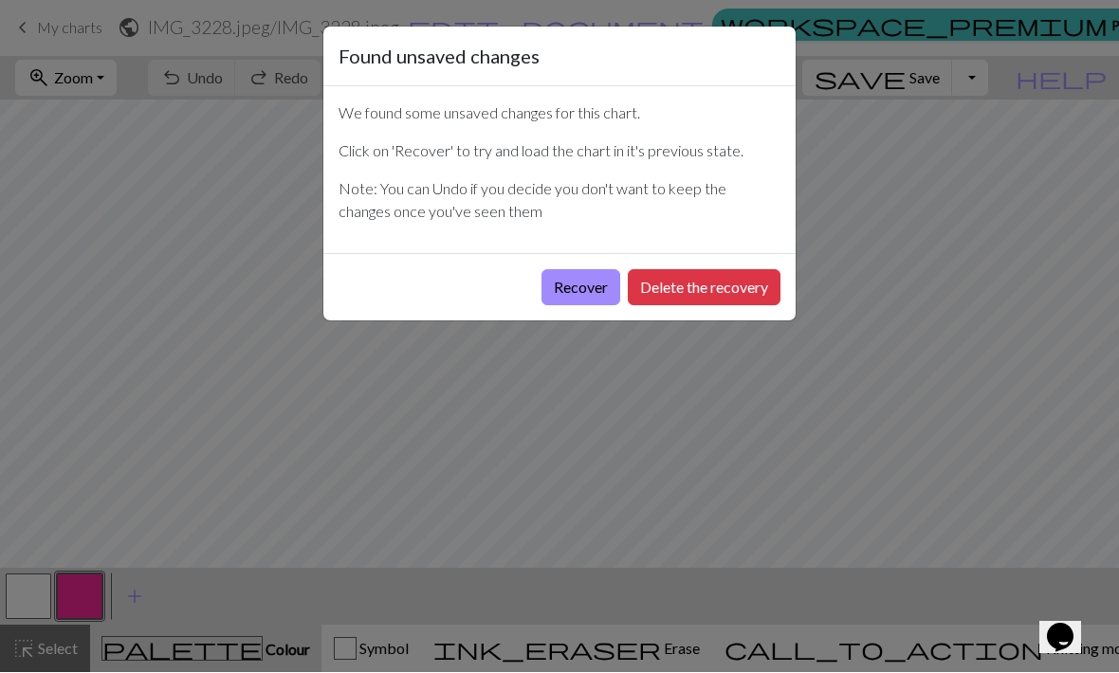
click at [685, 297] on button "Delete the recovery" at bounding box center [704, 288] width 153 height 36
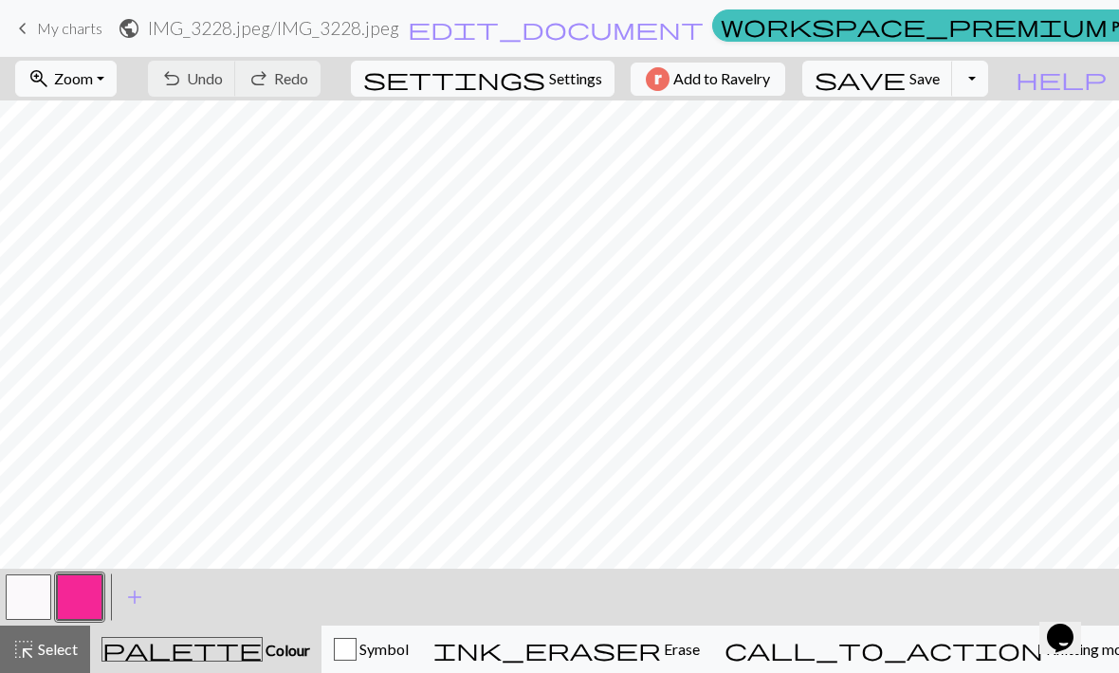
click at [991, 662] on button "call_to_action Knitting mode Knitting mode" at bounding box center [931, 649] width 439 height 47
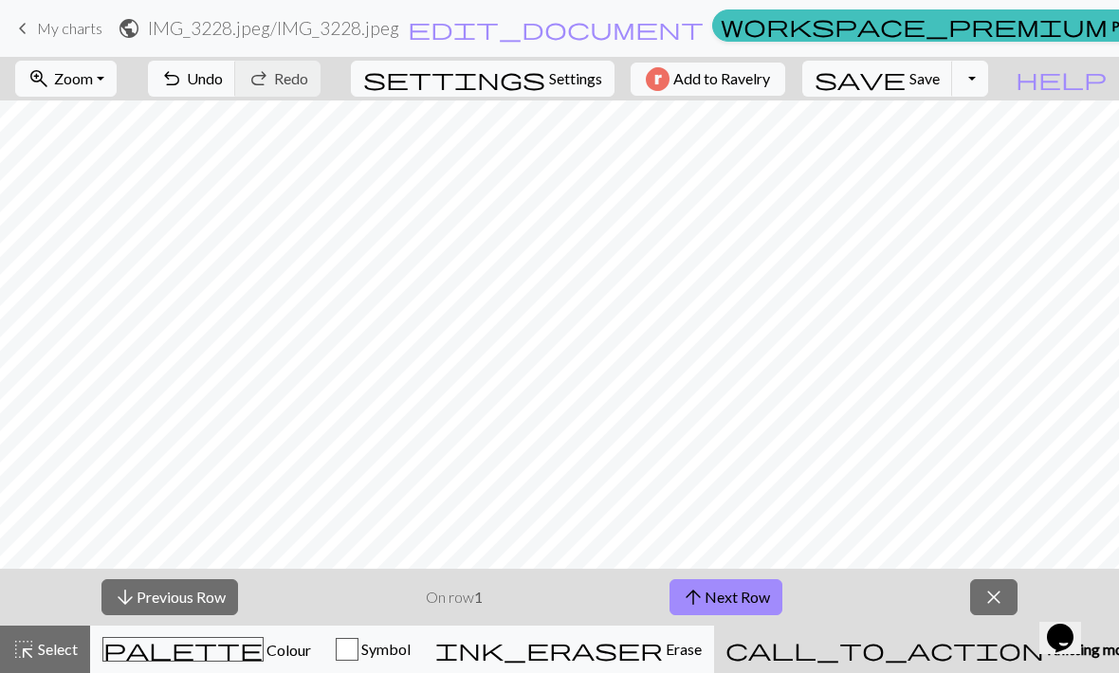
click at [70, 651] on span "Select" at bounding box center [56, 649] width 43 height 18
click at [64, 656] on span "Select" at bounding box center [56, 649] width 43 height 18
click at [1044, 657] on span "Knitting mode" at bounding box center [1092, 649] width 96 height 18
click at [533, 91] on button "settings Settings" at bounding box center [483, 79] width 264 height 36
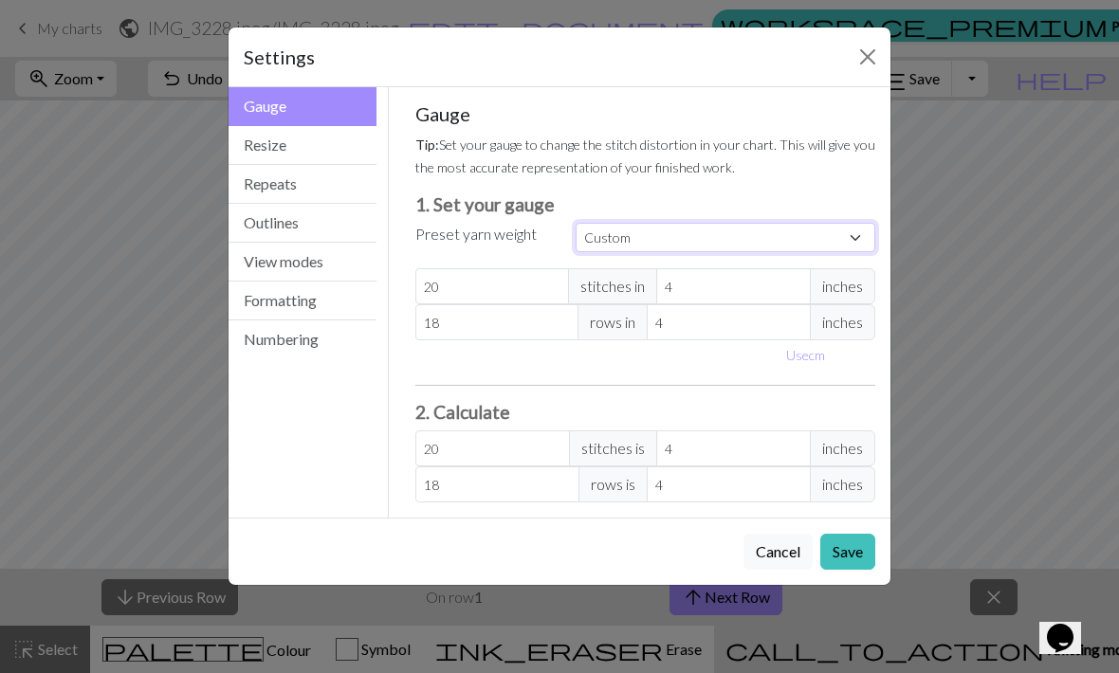
click at [723, 239] on select "Custom Square Lace Light Fingering Fingering Sport Double knit Worsted Aran Bul…" at bounding box center [726, 237] width 300 height 29
select select "fingering"
type input "28"
type input "36"
type input "28"
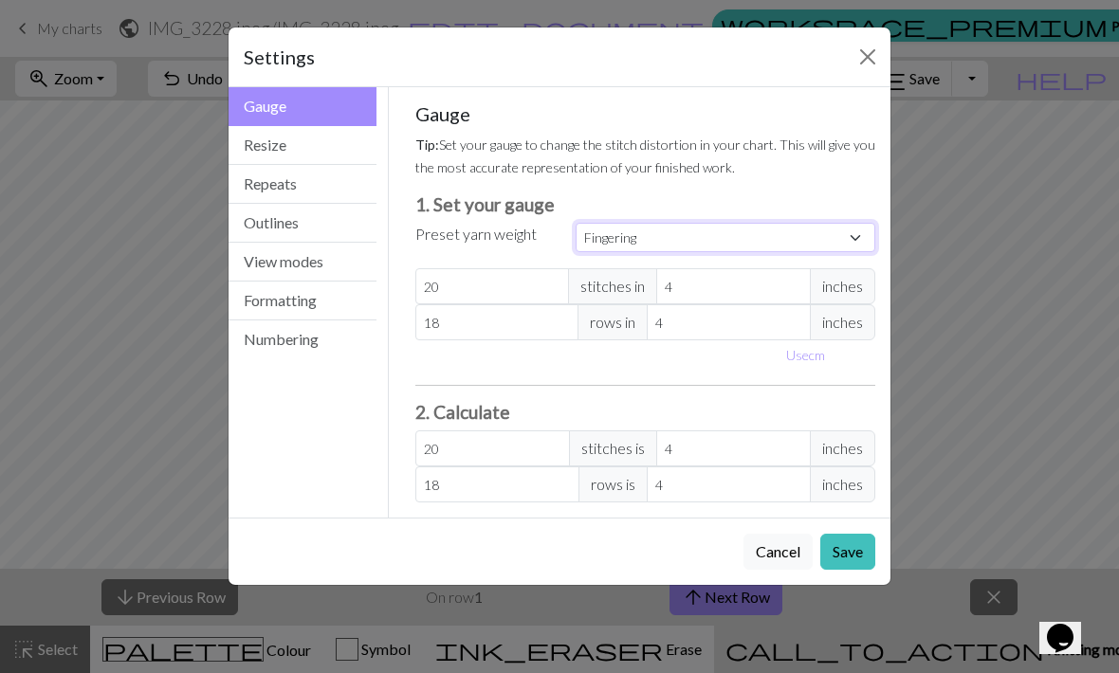
type input "36"
click at [451, 281] on input "28" at bounding box center [492, 286] width 155 height 36
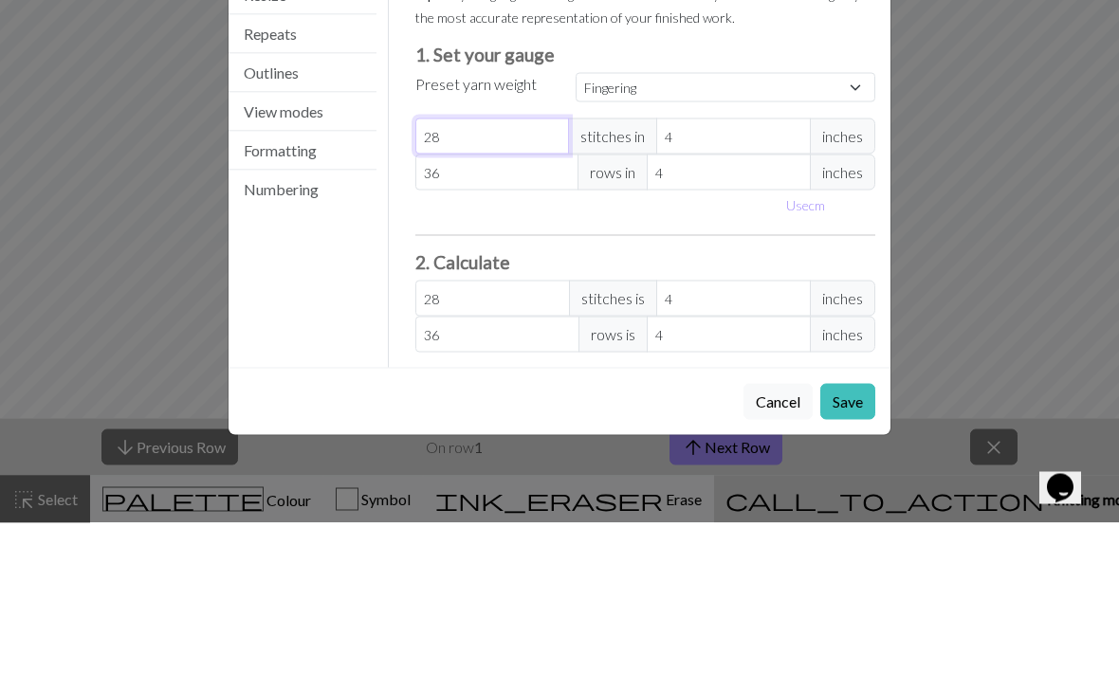
type input "2"
select select "custom"
type input "2"
type input "0"
type input "4"
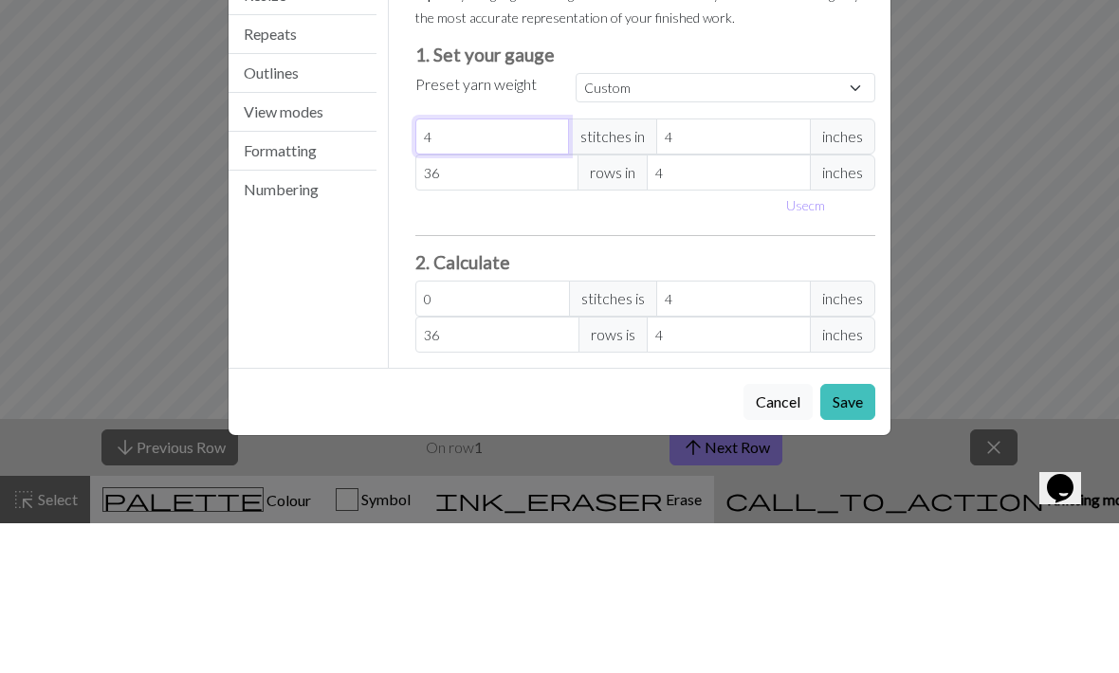
type input "4"
type input "40"
click at [490, 304] on input "36" at bounding box center [497, 322] width 164 height 36
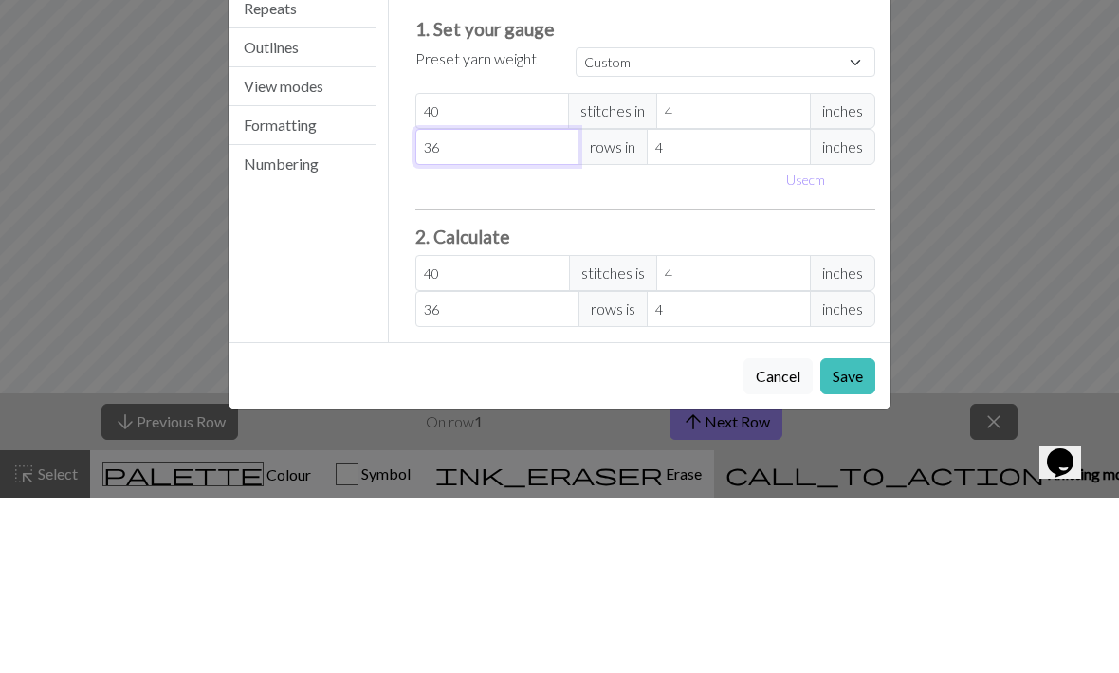
type input "3"
type input "0"
type input "4"
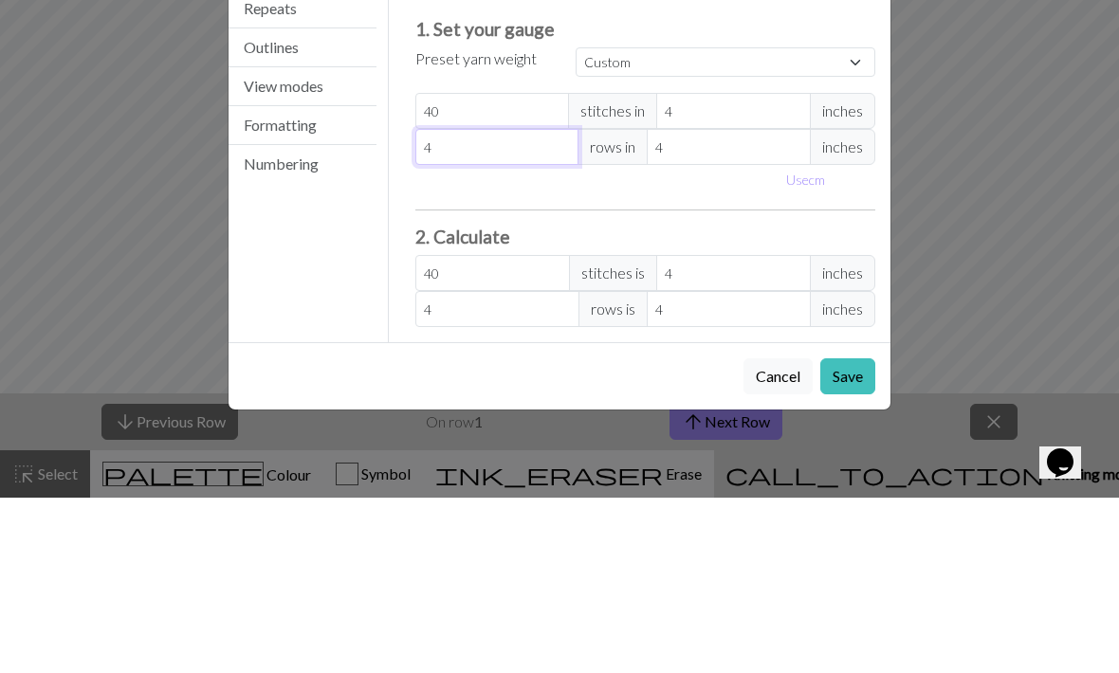
type input "40"
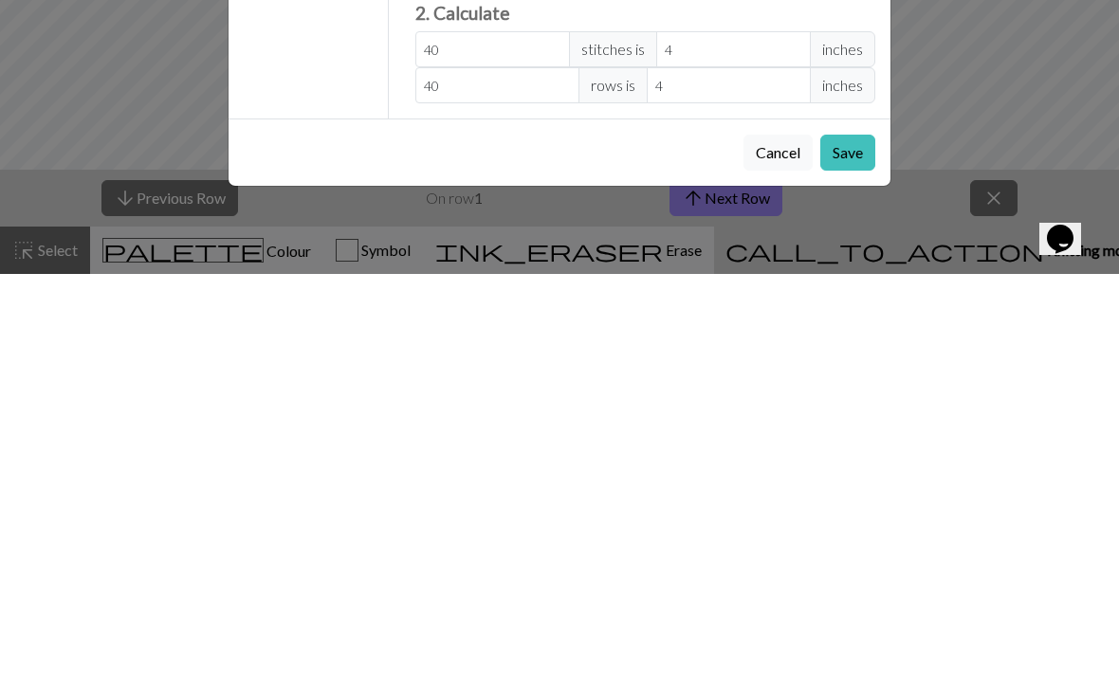
scroll to position [1, 0]
type input "40"
click at [854, 534] on button "Save" at bounding box center [847, 552] width 55 height 36
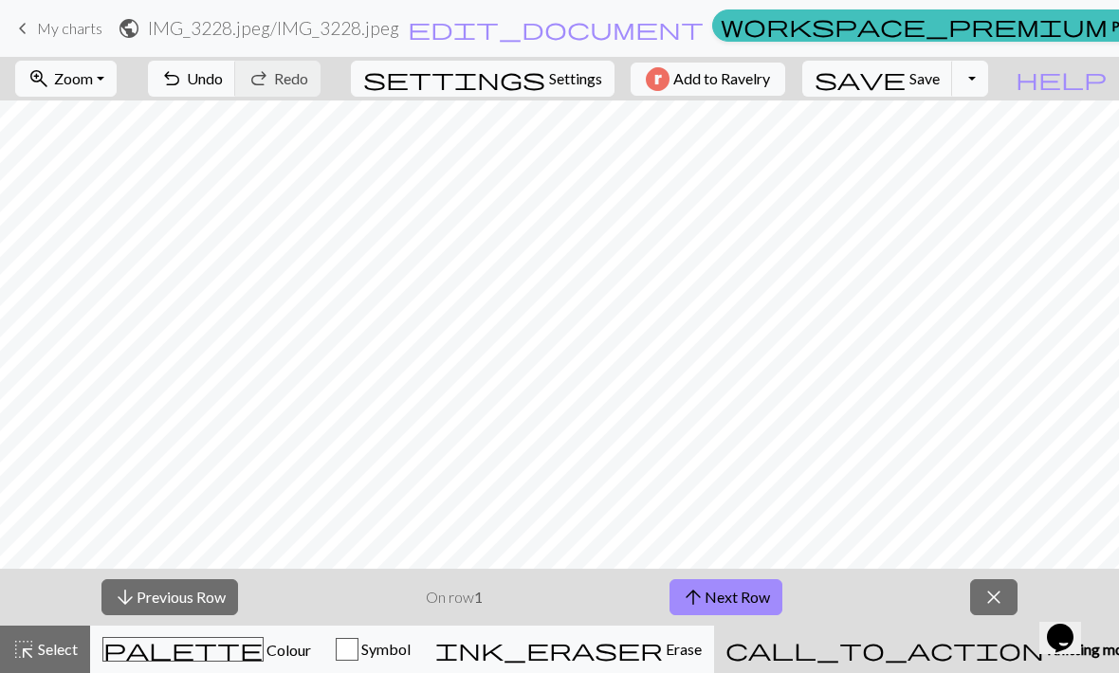
scroll to position [0, 0]
click at [998, 589] on span "close" at bounding box center [993, 597] width 23 height 27
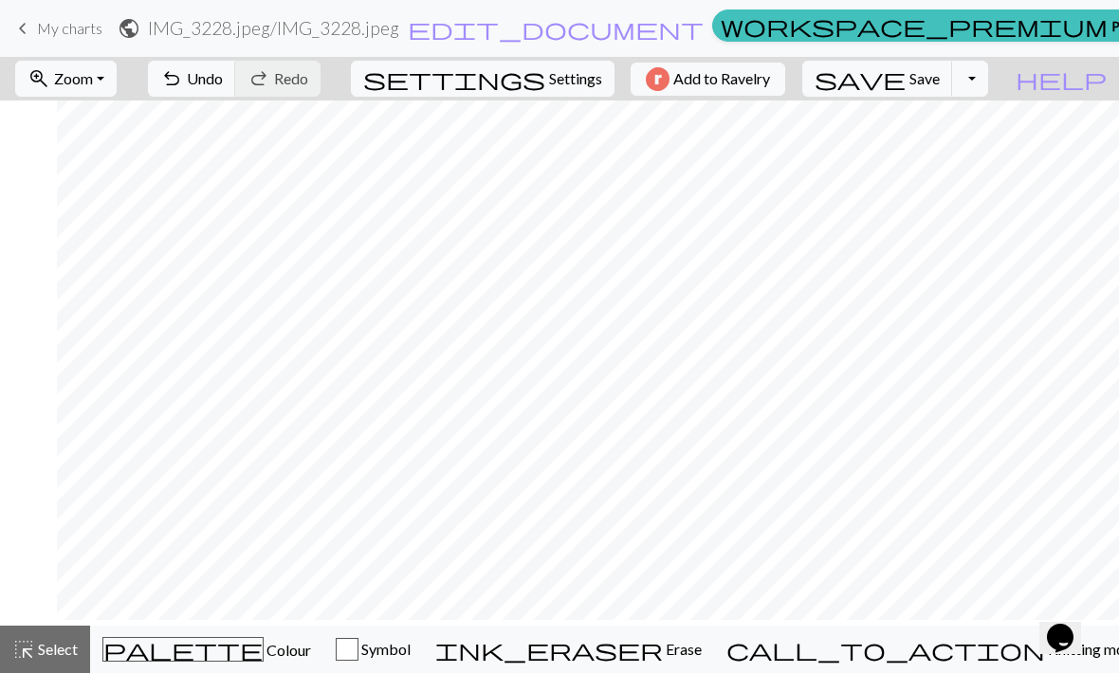
scroll to position [0, 76]
click at [236, 94] on button "undo Undo Undo" at bounding box center [192, 79] width 88 height 36
click at [236, 93] on button "undo Undo Undo" at bounding box center [192, 79] width 88 height 36
click at [988, 77] on button "Toggle Dropdown" at bounding box center [970, 79] width 36 height 36
click at [967, 158] on button "save_alt Download" at bounding box center [830, 151] width 313 height 30
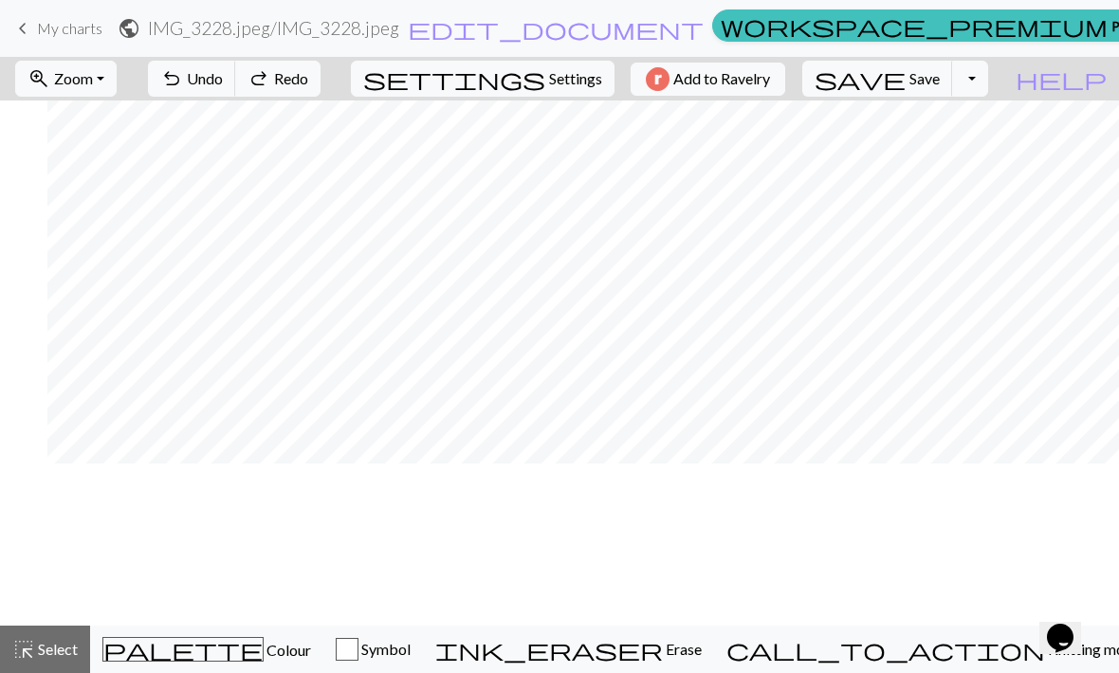
scroll to position [0, 78]
click at [988, 80] on button "Toggle Dropdown" at bounding box center [970, 79] width 36 height 36
click at [969, 153] on button "save_alt Download" at bounding box center [830, 151] width 313 height 30
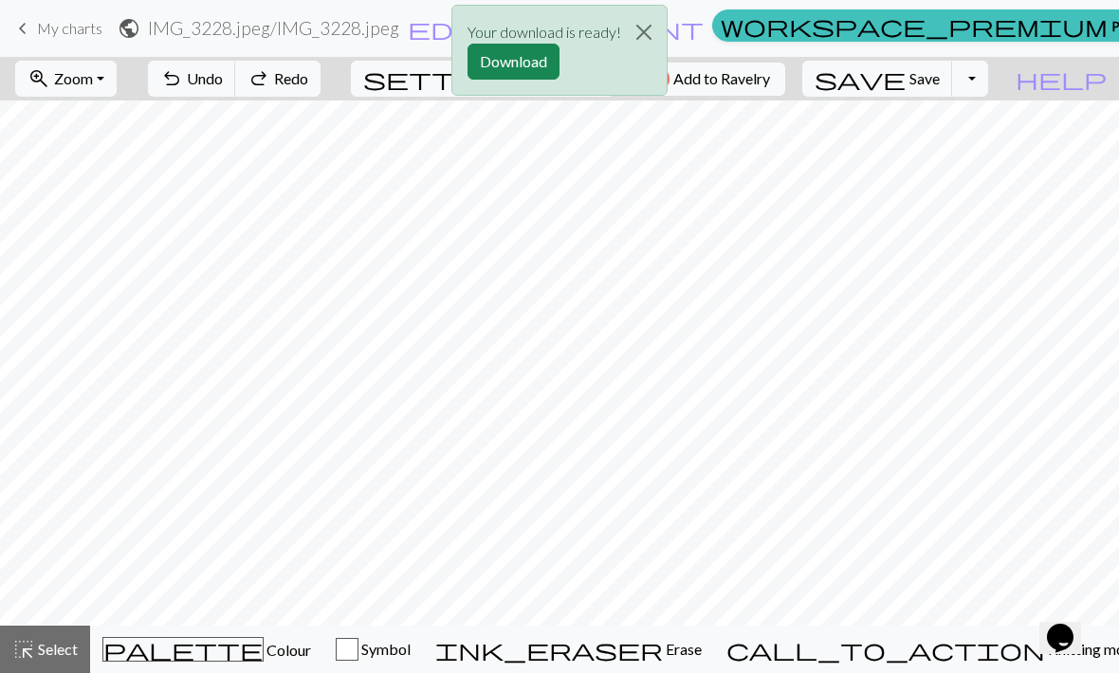
click at [825, 39] on div "Your download is ready! Download" at bounding box center [559, 55] width 1119 height 111
click at [1004, 83] on div "Your download is ready! Download" at bounding box center [559, 55] width 1119 height 111
click at [994, 89] on div "Your download is ready! Download" at bounding box center [559, 55] width 1119 height 111
click at [1002, 81] on div "Your download is ready! Download" at bounding box center [559, 55] width 1119 height 111
click at [1006, 83] on div "Your download is ready! Download" at bounding box center [559, 55] width 1119 height 111
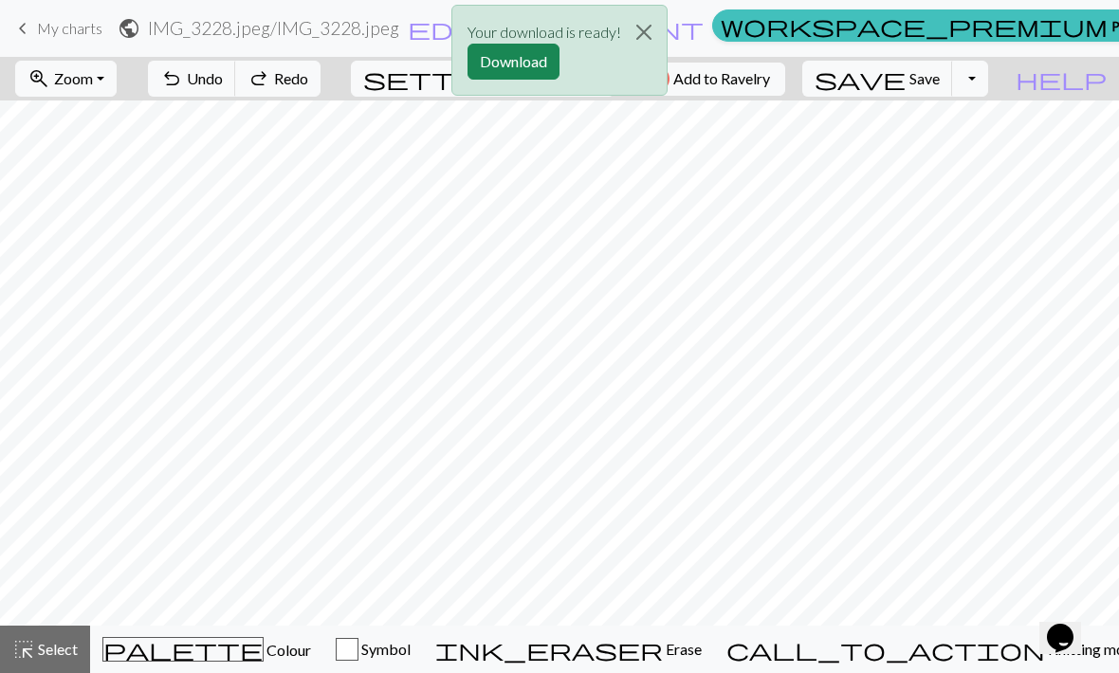
click at [1006, 82] on div "Your download is ready! Download" at bounding box center [559, 55] width 1119 height 111
click at [1004, 86] on div "Your download is ready! Download" at bounding box center [559, 55] width 1119 height 111
click at [521, 77] on button "Download" at bounding box center [514, 62] width 92 height 36
click at [637, 31] on button "Close" at bounding box center [644, 32] width 46 height 53
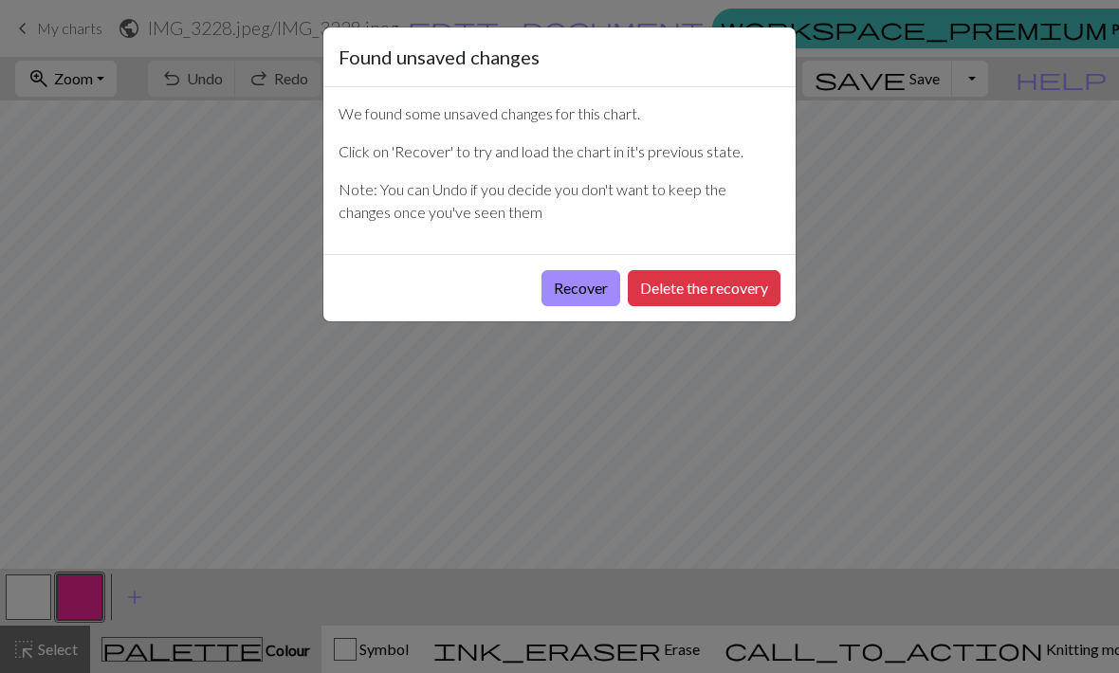
click at [685, 295] on button "Delete the recovery" at bounding box center [704, 288] width 153 height 36
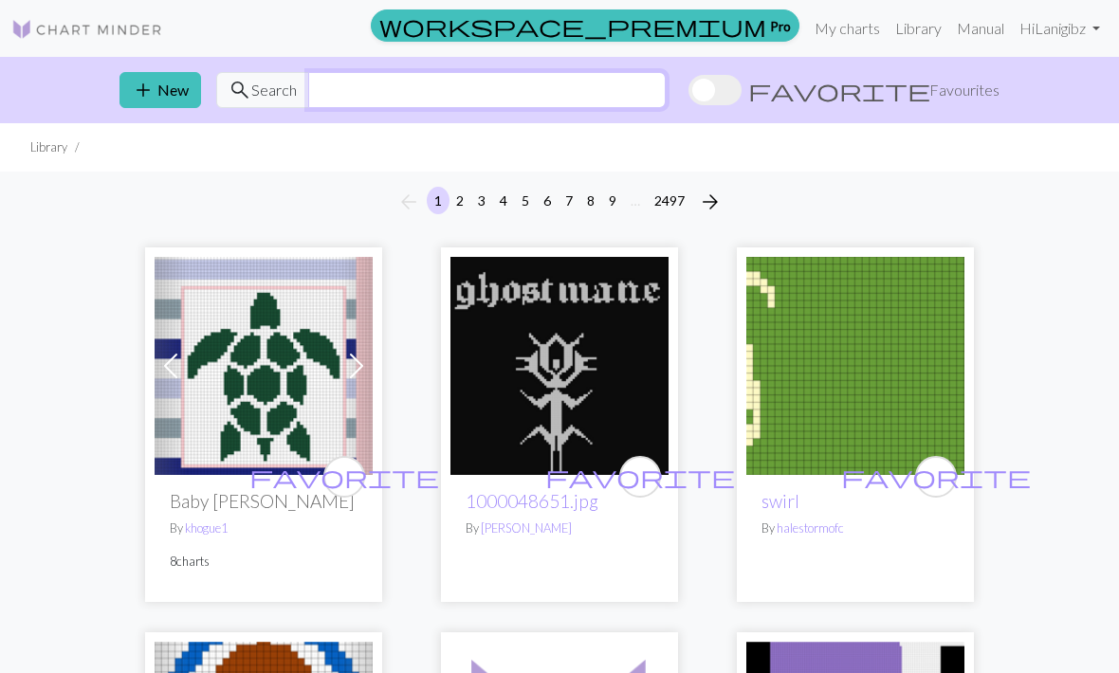
click at [666, 97] on input "text" at bounding box center [487, 90] width 358 height 36
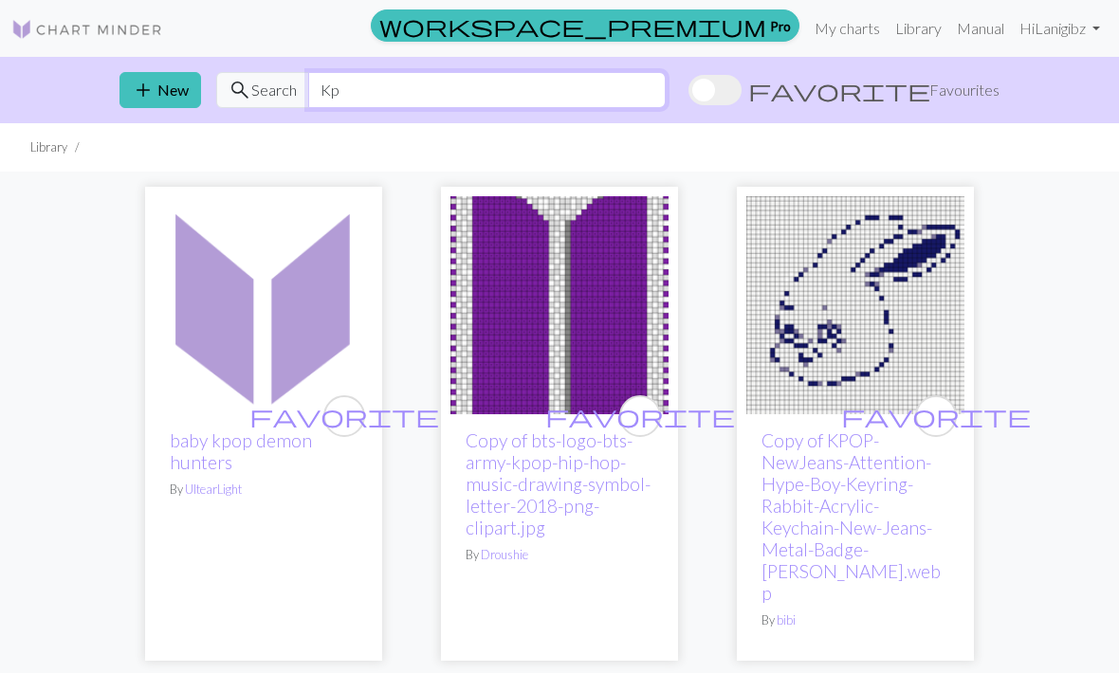
type input "K"
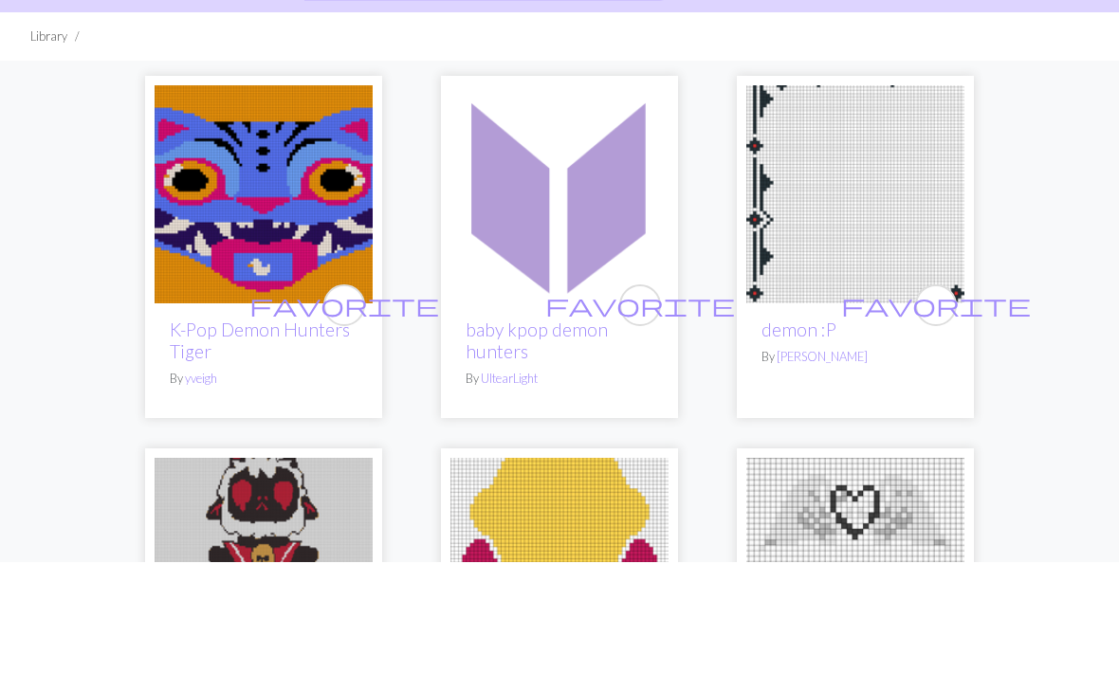
type input "Demon"
click at [238, 196] on img at bounding box center [264, 305] width 218 height 218
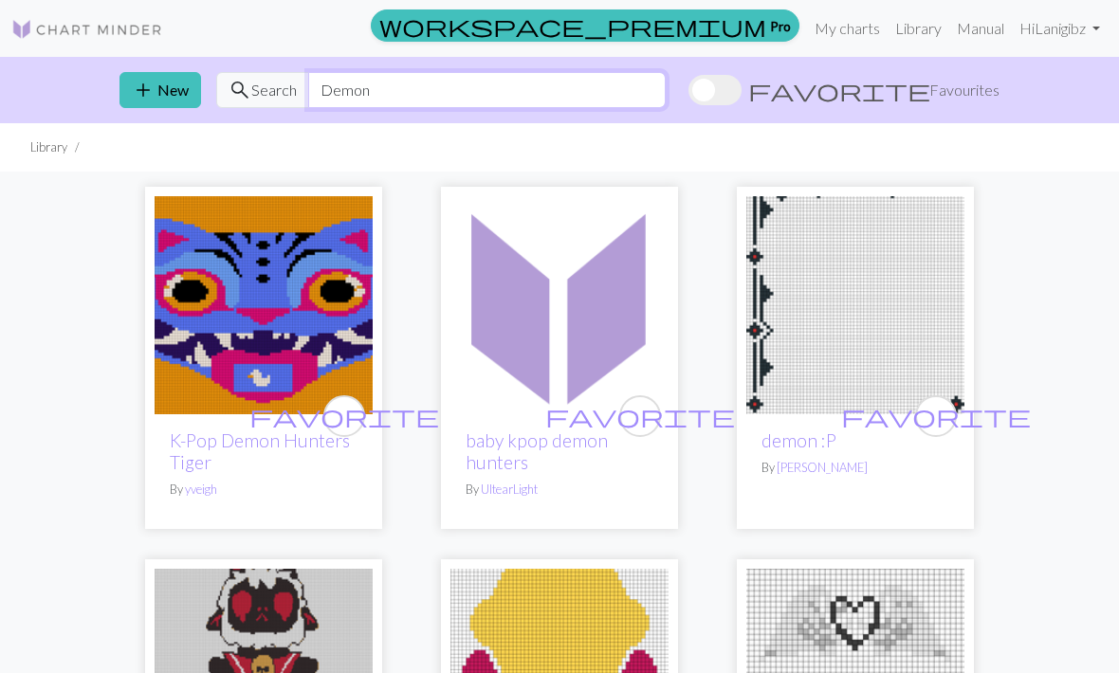
click at [666, 78] on input "Demon" at bounding box center [487, 90] width 358 height 36
click at [666, 100] on input "Demon" at bounding box center [487, 90] width 358 height 36
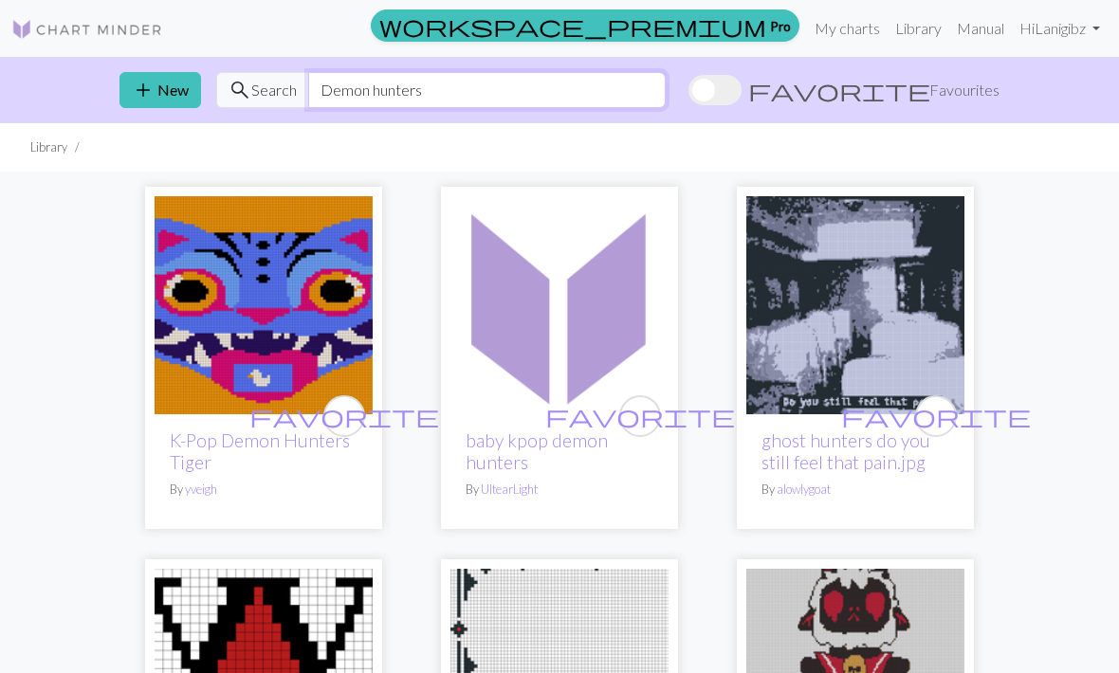
click at [666, 98] on input "Demon hunters" at bounding box center [487, 90] width 358 height 36
type input "D"
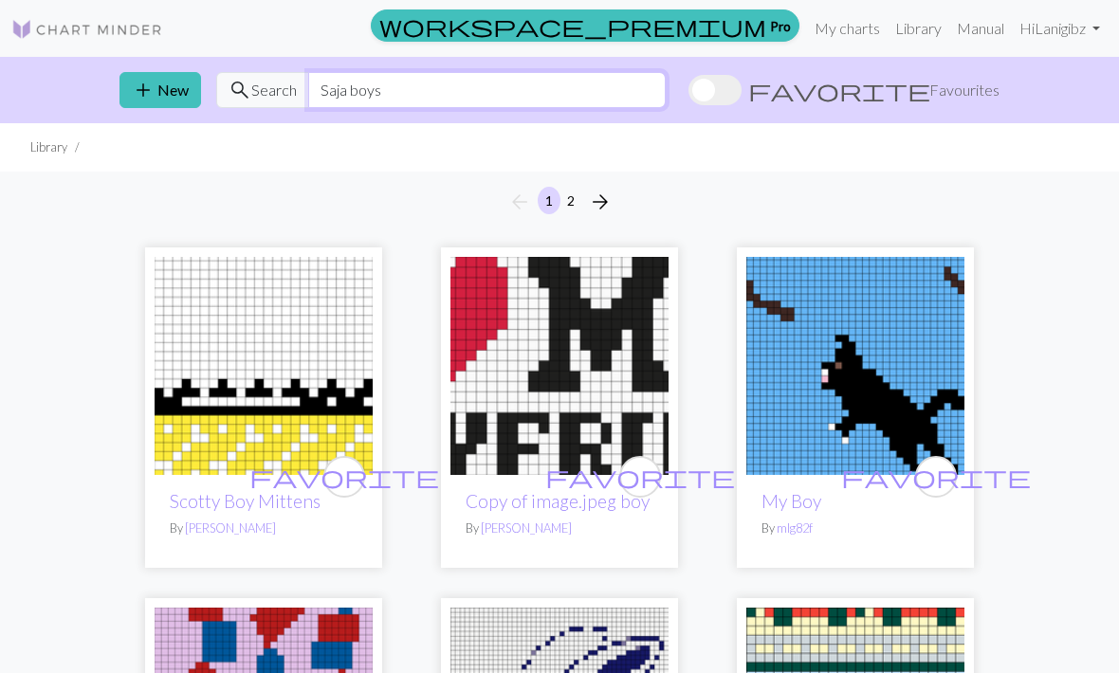
click at [666, 106] on input "Saja boys" at bounding box center [487, 90] width 358 height 36
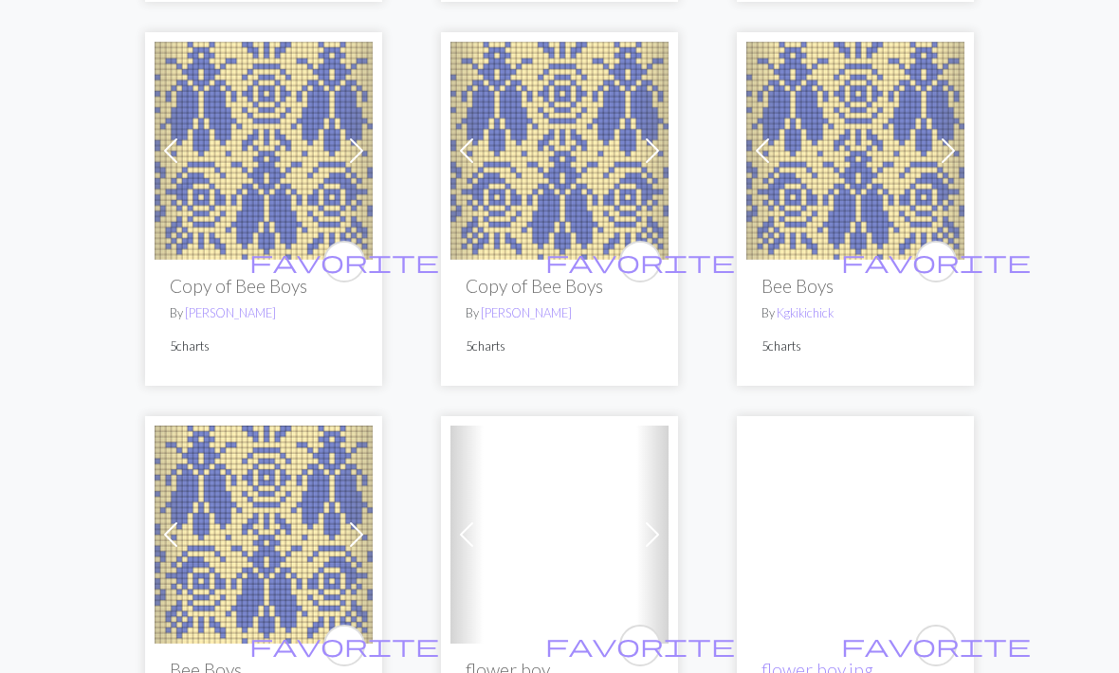
scroll to position [5049, 0]
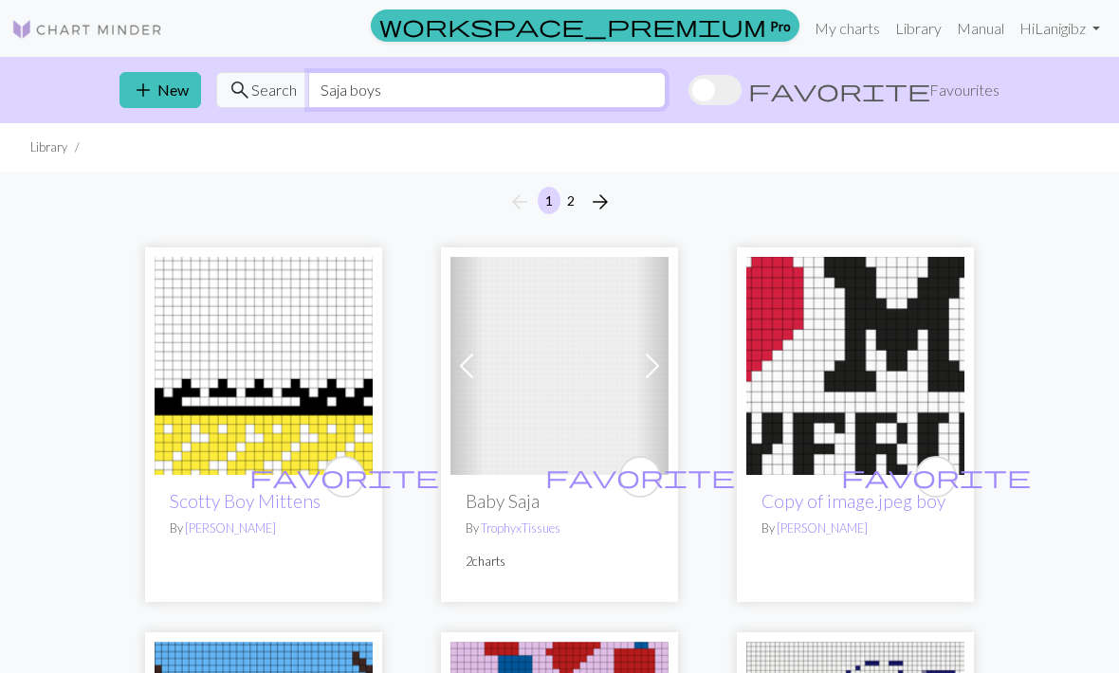
type input "Saja boys"
click at [918, 31] on link "Library" at bounding box center [919, 28] width 62 height 38
click at [893, 33] on link "Library" at bounding box center [919, 28] width 62 height 38
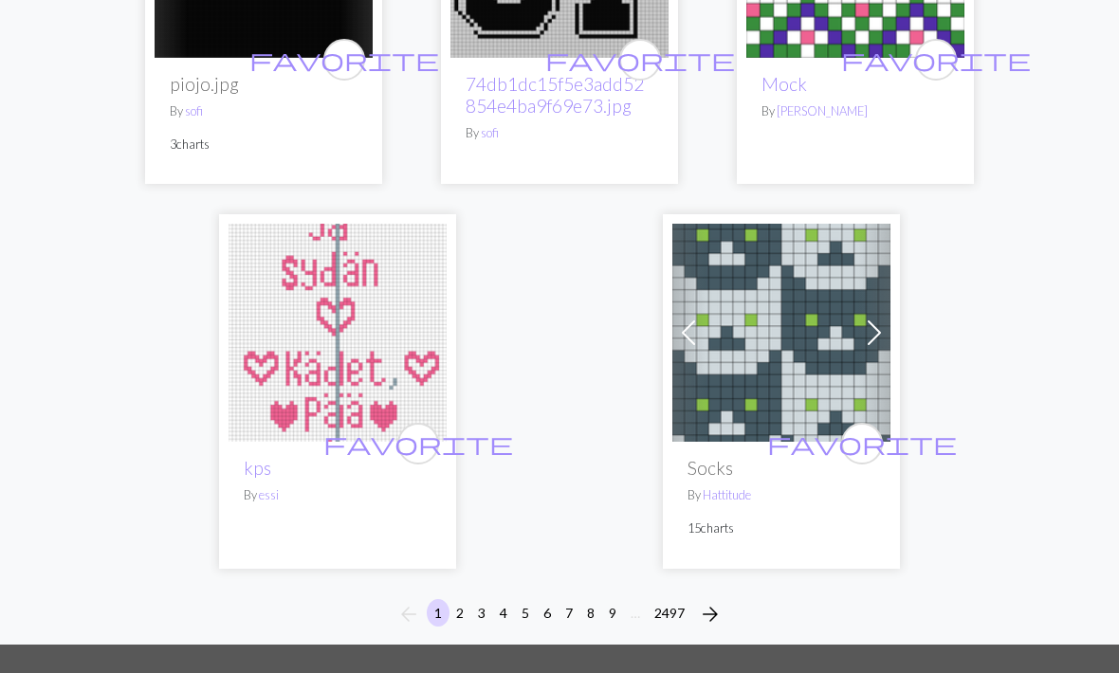
scroll to position [6281, 0]
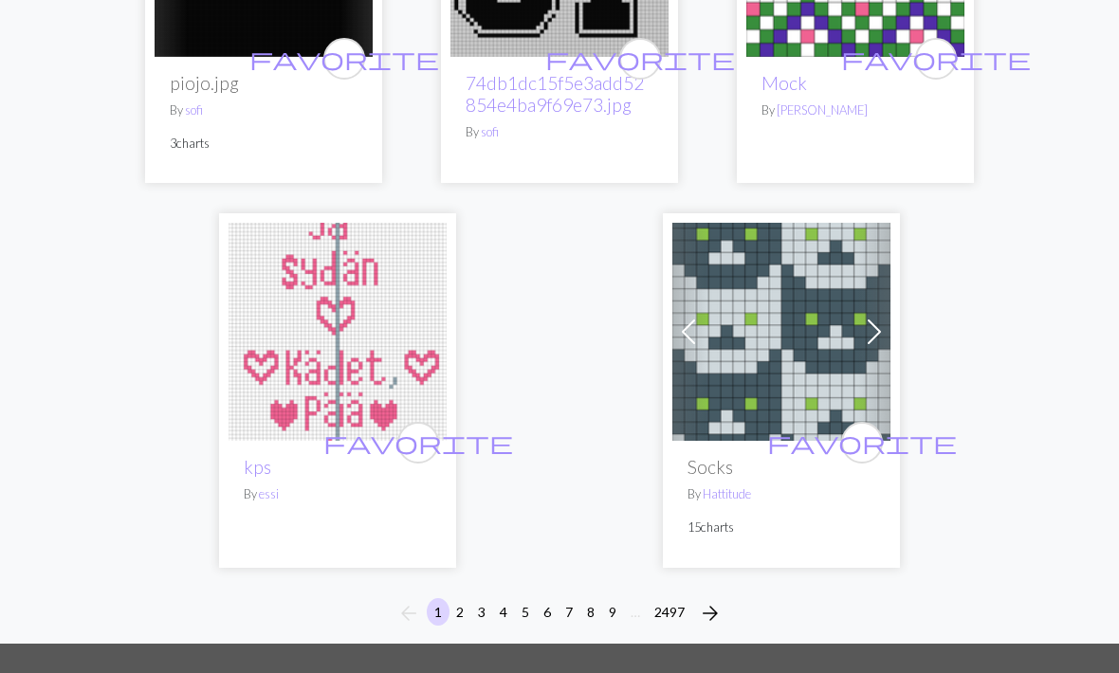
click at [702, 600] on span "arrow_forward" at bounding box center [710, 613] width 23 height 27
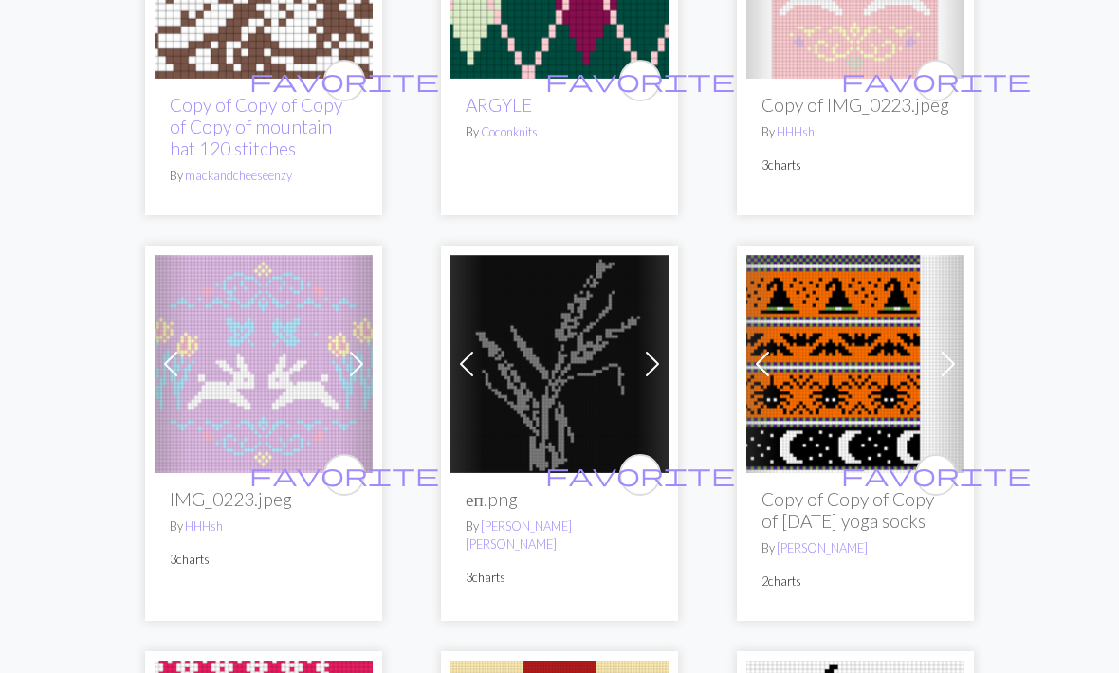
scroll to position [817, 0]
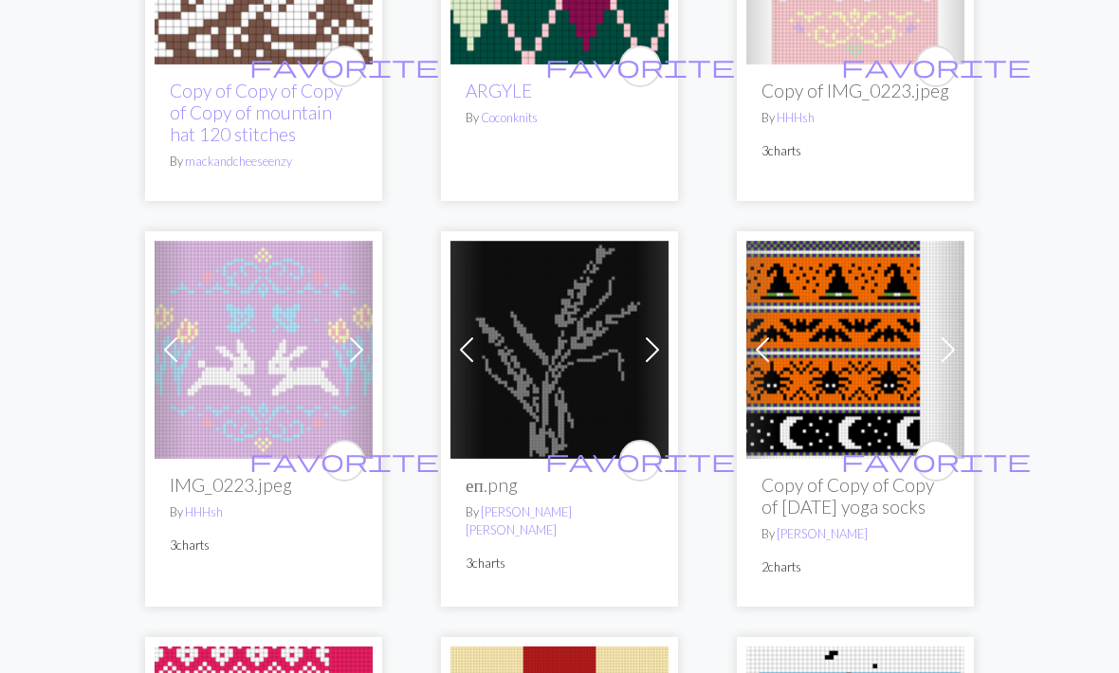
click at [860, 275] on img at bounding box center [855, 350] width 218 height 218
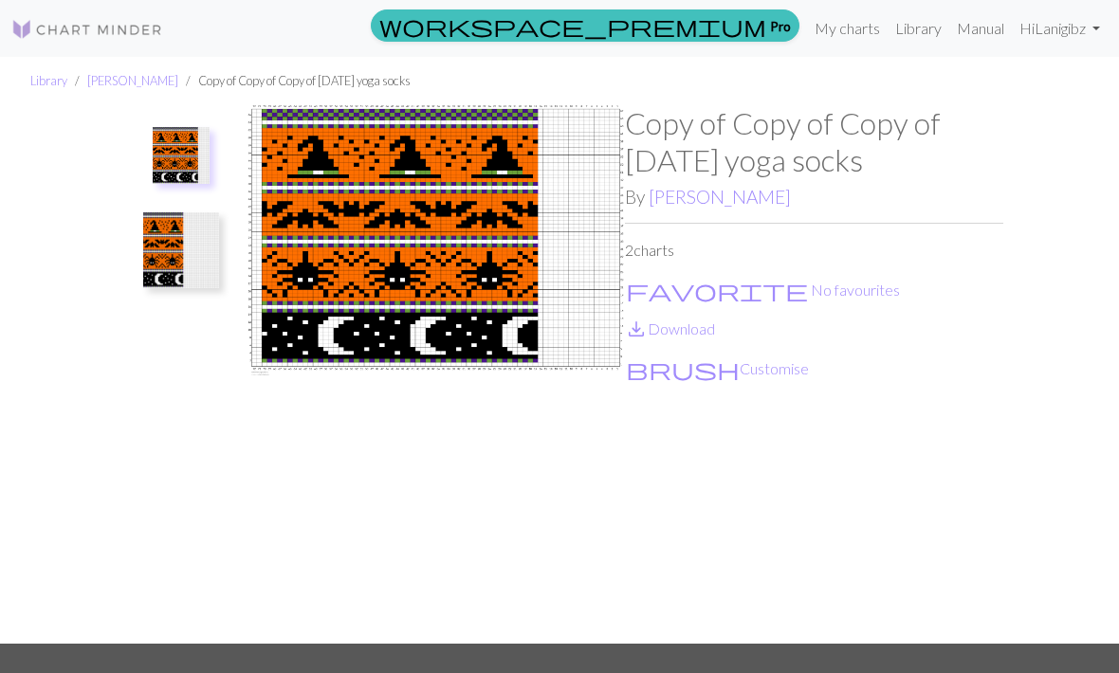
click at [502, 329] on img at bounding box center [436, 374] width 378 height 539
click at [676, 375] on button "brush Customise" at bounding box center [717, 369] width 185 height 25
click at [692, 376] on button "brush Customise" at bounding box center [717, 369] width 185 height 25
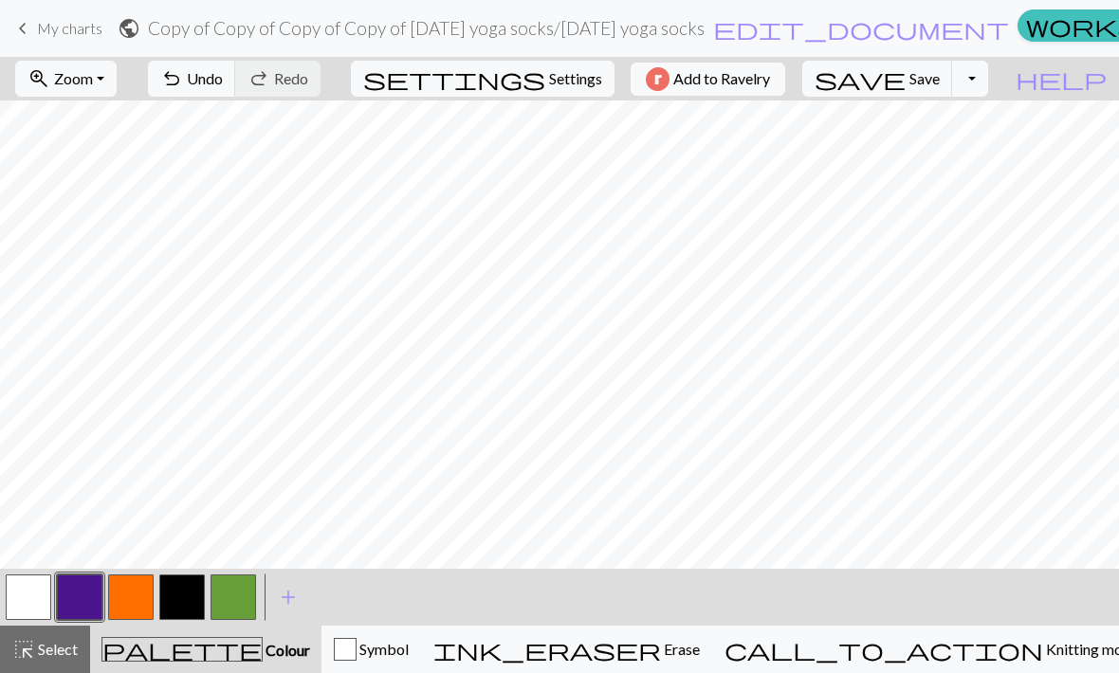
click at [183, 74] on span "undo" at bounding box center [171, 78] width 23 height 27
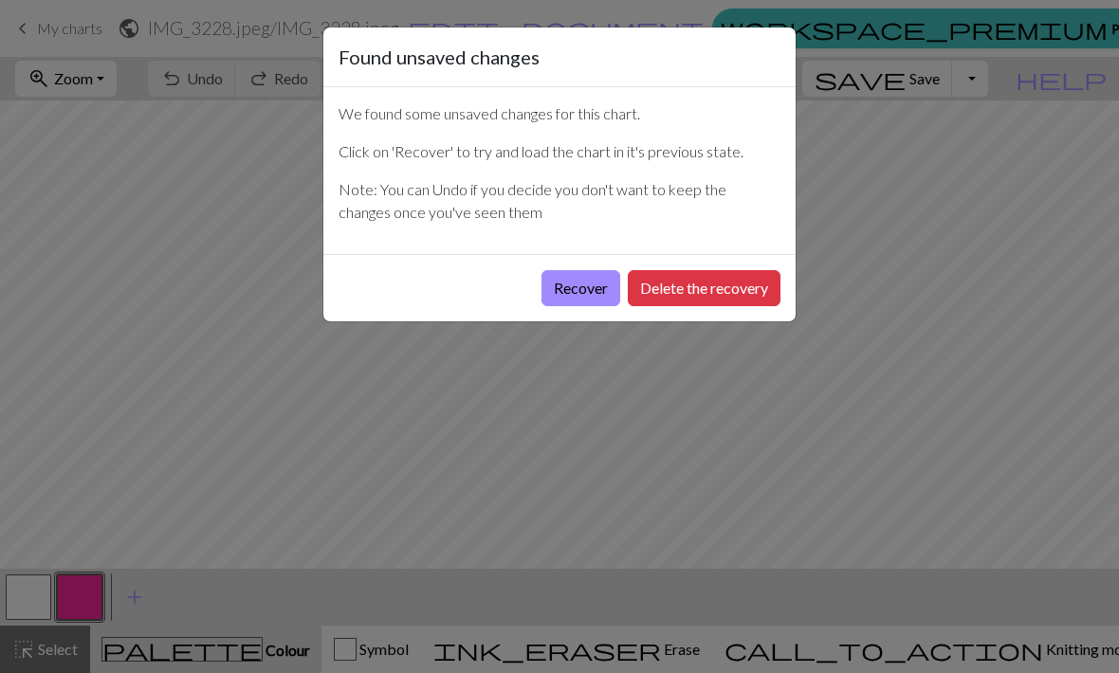
click at [573, 288] on button "Recover" at bounding box center [580, 288] width 79 height 36
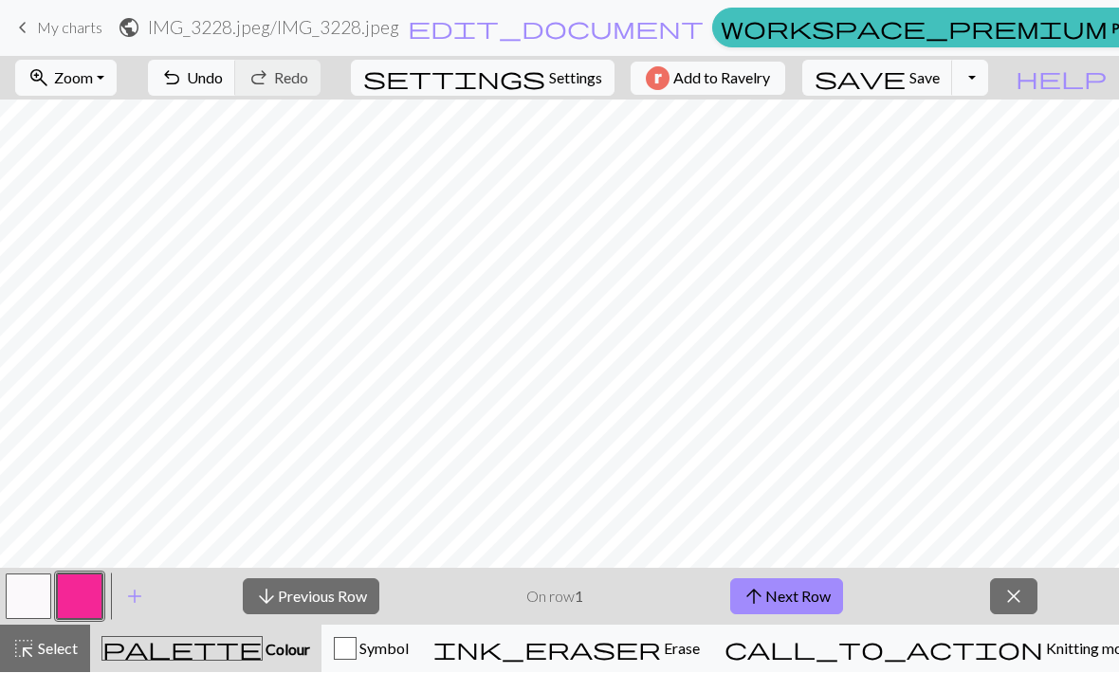
click at [991, 591] on button "close" at bounding box center [1013, 597] width 47 height 36
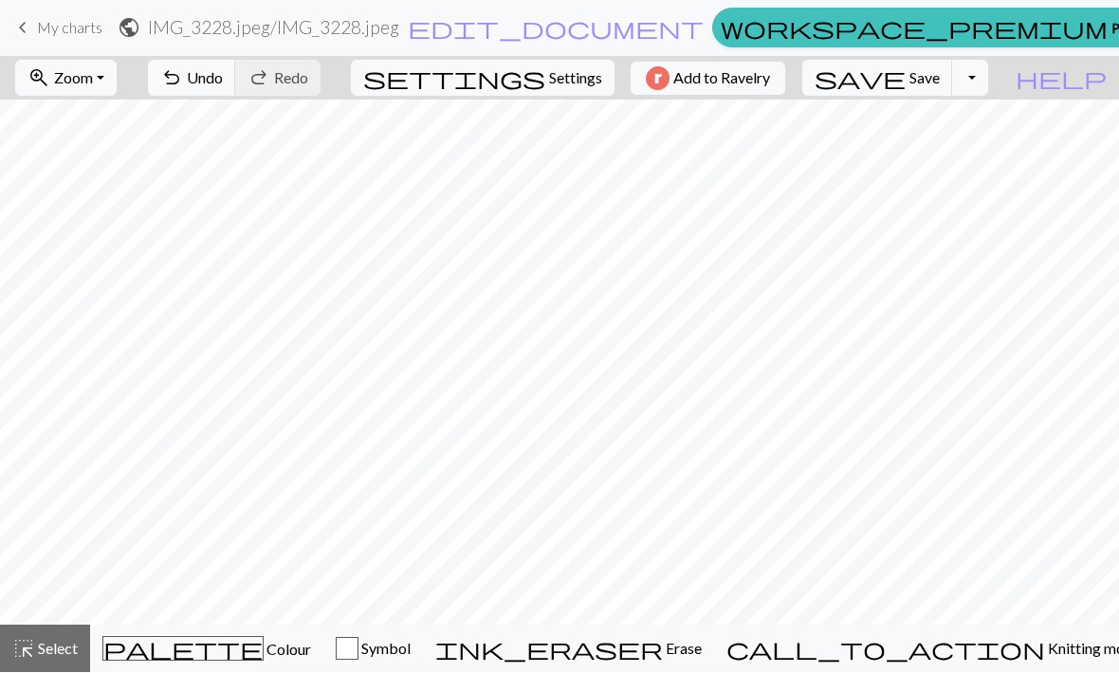
click at [580, 74] on span "Settings" at bounding box center [575, 78] width 53 height 23
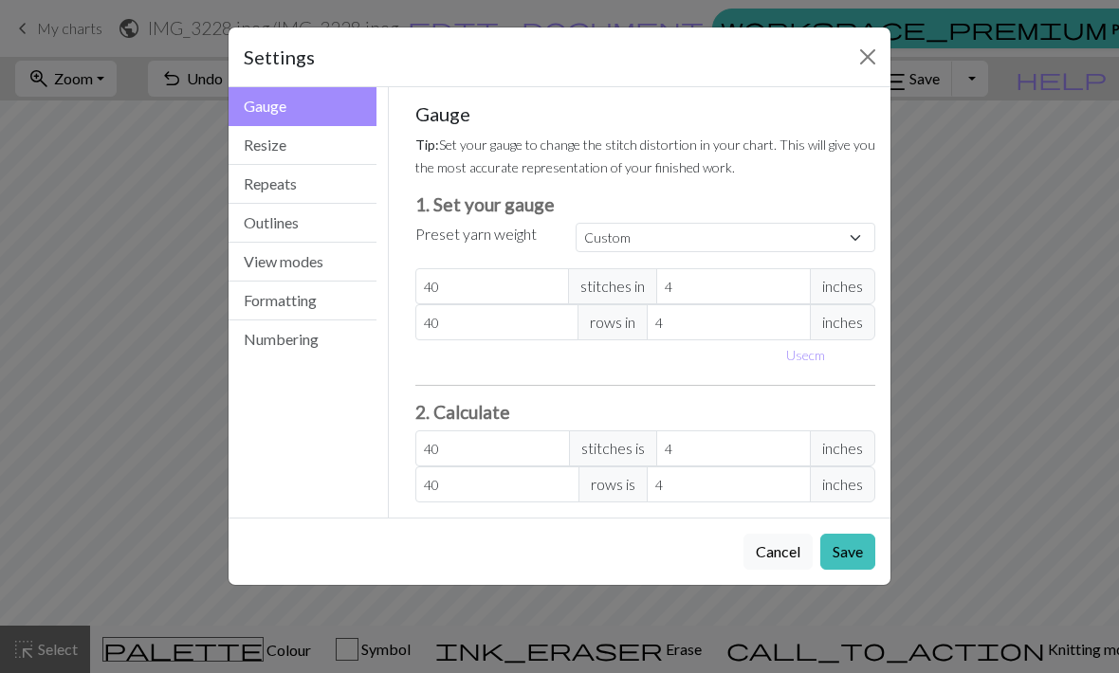
click at [335, 187] on button "Repeats" at bounding box center [303, 184] width 148 height 39
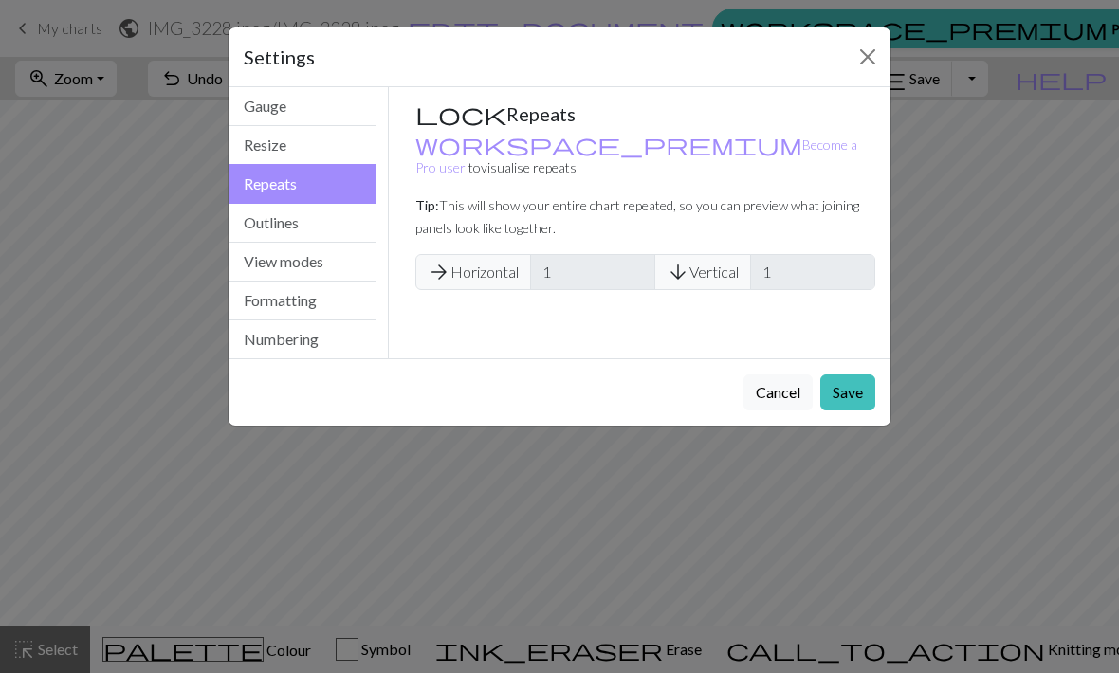
click at [344, 224] on button "Outlines" at bounding box center [303, 223] width 148 height 39
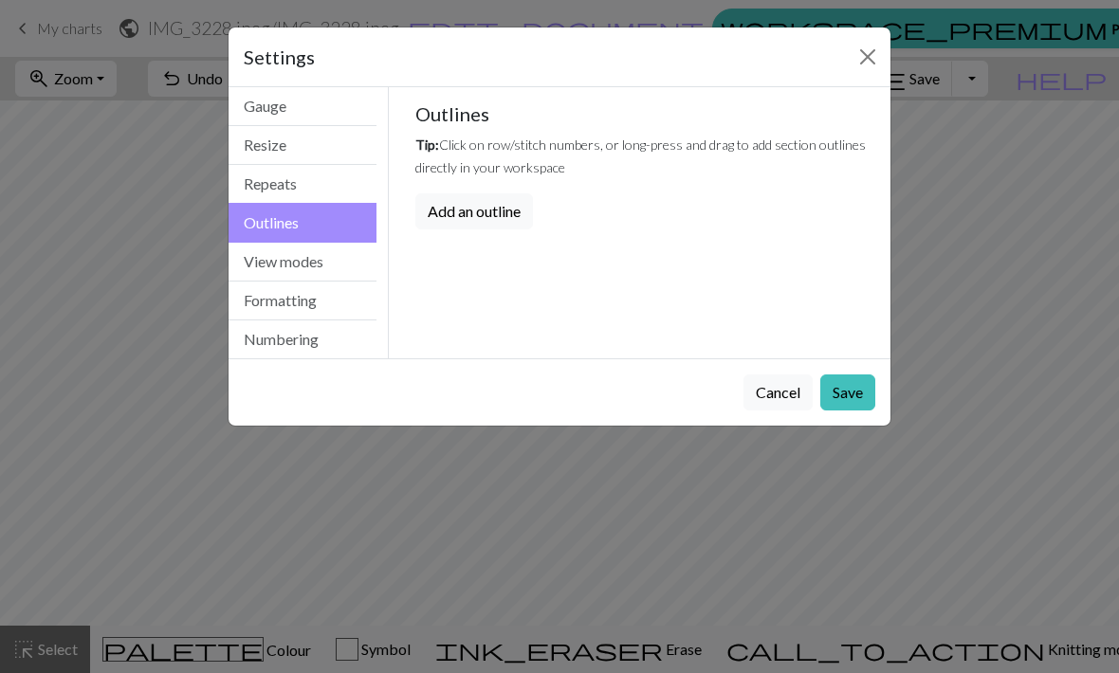
click at [325, 281] on button "View modes" at bounding box center [303, 262] width 148 height 39
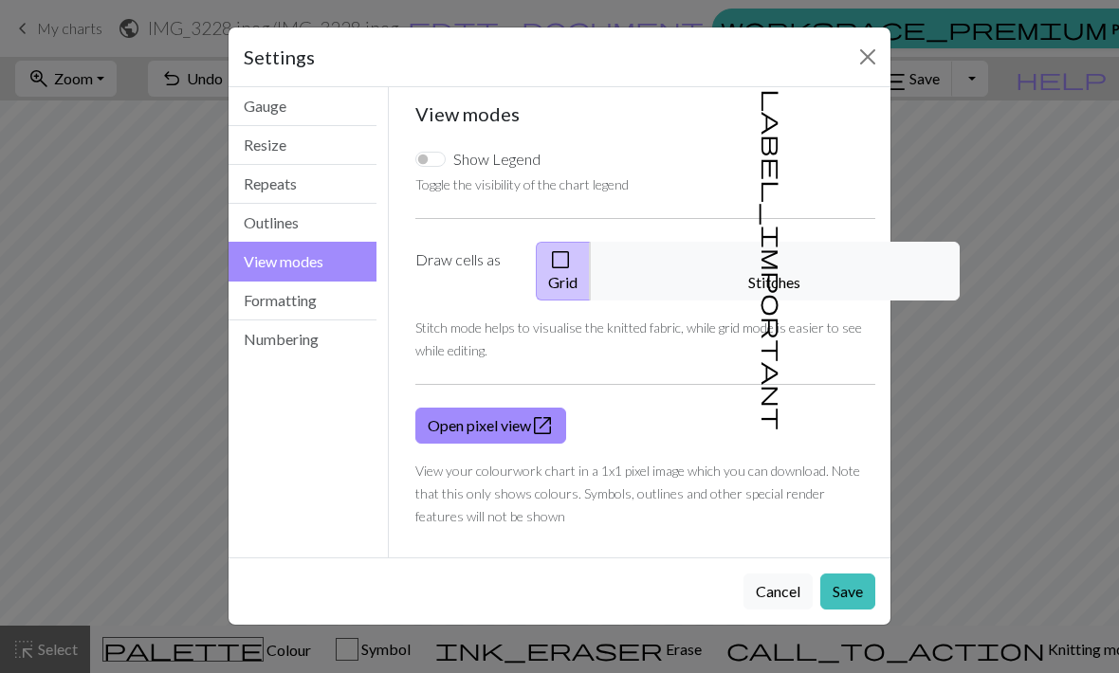
click at [346, 290] on button "Formatting" at bounding box center [303, 301] width 148 height 39
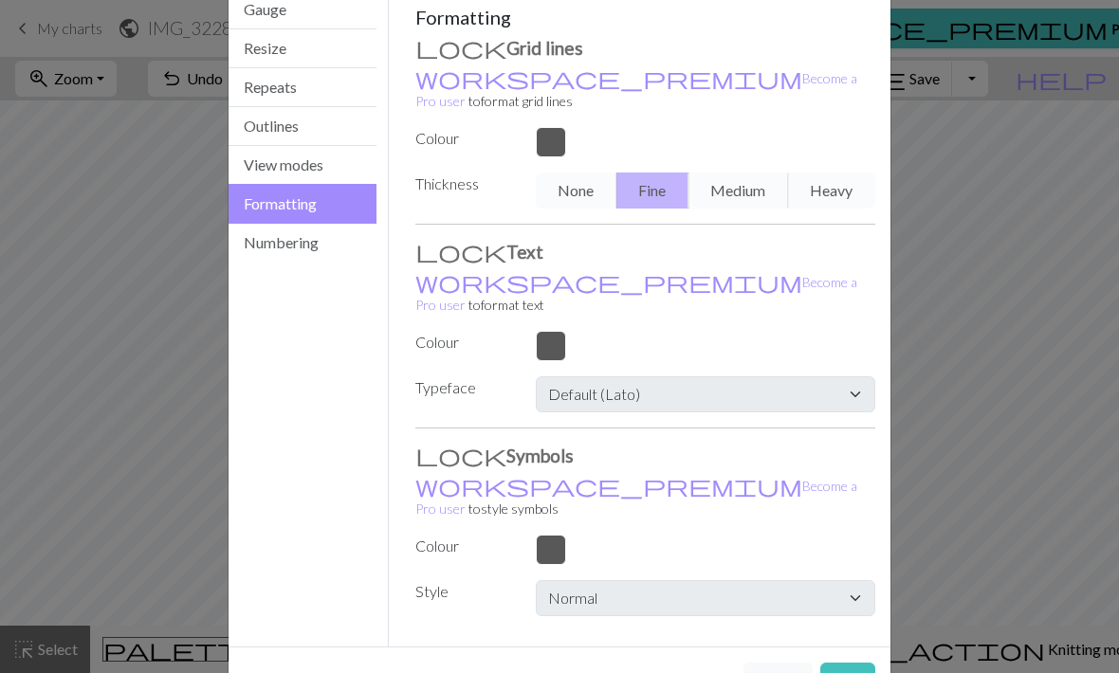
click at [330, 238] on button "Numbering" at bounding box center [303, 243] width 148 height 38
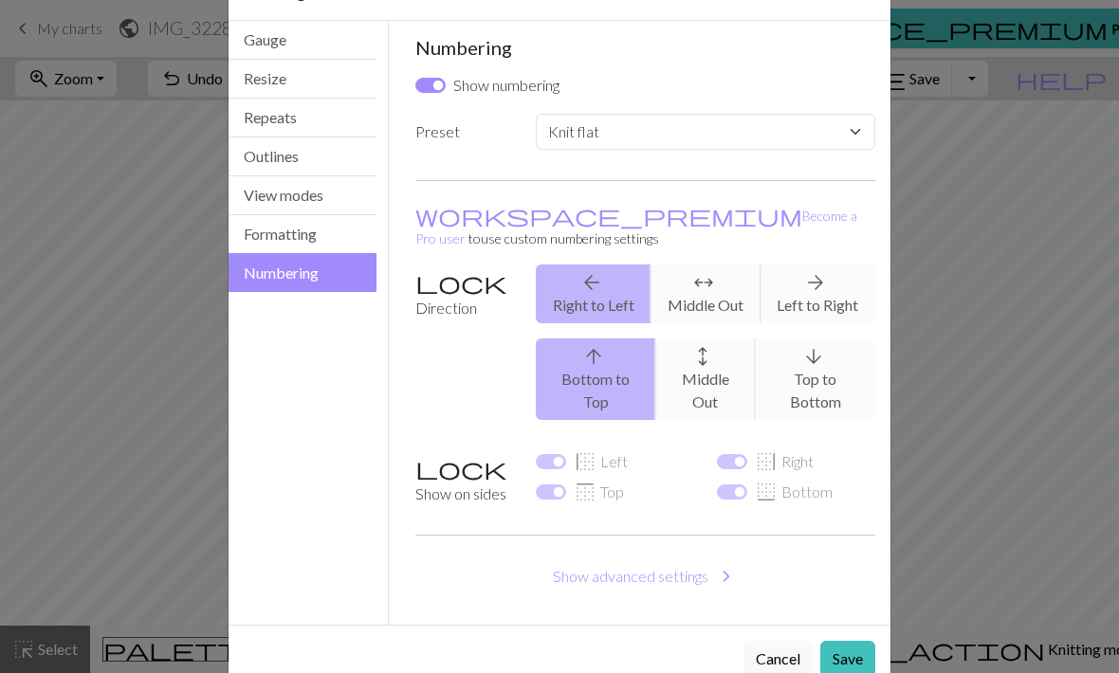
click at [828, 354] on div "arrow_upward Bottom to Top arrows_outward Middle Out arrow_downward Top to Bott…" at bounding box center [705, 380] width 362 height 82
click at [803, 339] on div "arrow_upward Bottom to Top arrows_outward Middle Out arrow_downward Top to Bott…" at bounding box center [705, 380] width 362 height 82
click at [798, 347] on div "arrow_upward Bottom to Top arrows_outward Middle Out arrow_downward Top to Bott…" at bounding box center [705, 380] width 362 height 82
click at [798, 346] on div "arrow_upward Bottom to Top arrows_outward Middle Out arrow_downward Top to Bott…" at bounding box center [705, 380] width 362 height 82
click at [797, 344] on div "arrow_upward Bottom to Top arrows_outward Middle Out arrow_downward Top to Bott…" at bounding box center [705, 380] width 362 height 82
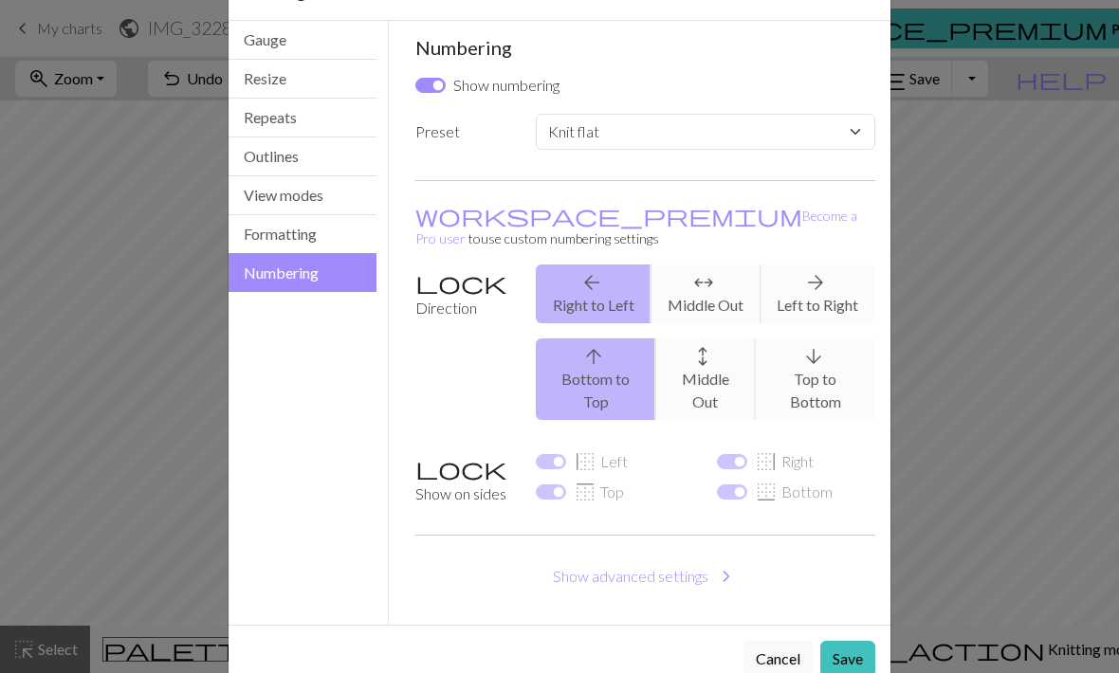
click at [796, 350] on div "arrow_upward Bottom to Top arrows_outward Middle Out arrow_downward Top to Bott…" at bounding box center [705, 380] width 362 height 82
click at [800, 350] on div "arrow_upward Bottom to Top arrows_outward Middle Out arrow_downward Top to Bott…" at bounding box center [705, 380] width 362 height 82
click at [505, 222] on link "workspace_premium Become a Pro user" at bounding box center [636, 227] width 442 height 39
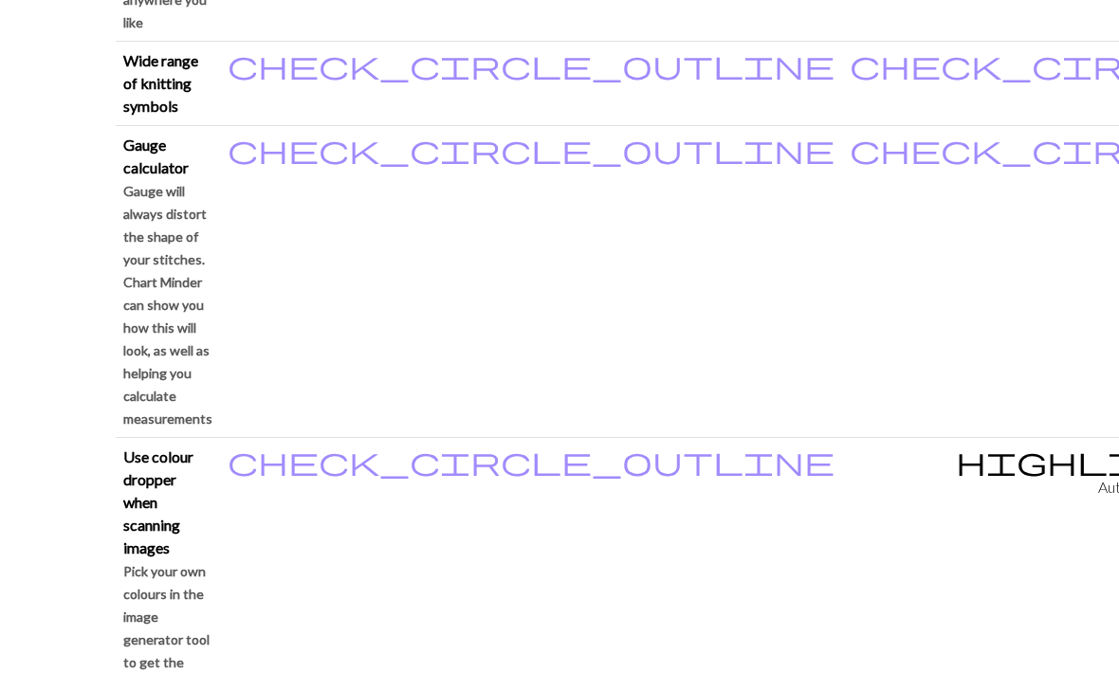
scroll to position [1765, 0]
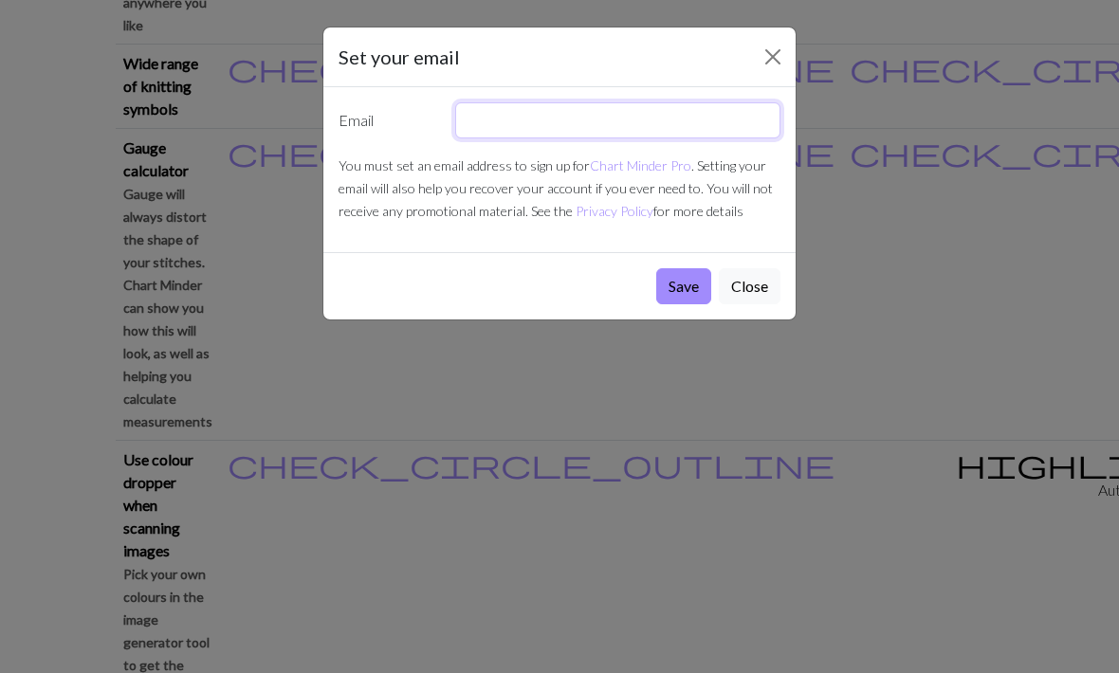
click at [677, 132] on input "text" at bounding box center [618, 120] width 326 height 36
type input "Lanibellevan@gmail.com"
click at [690, 299] on button "Save" at bounding box center [683, 286] width 55 height 36
